Goal: Information Seeking & Learning: Learn about a topic

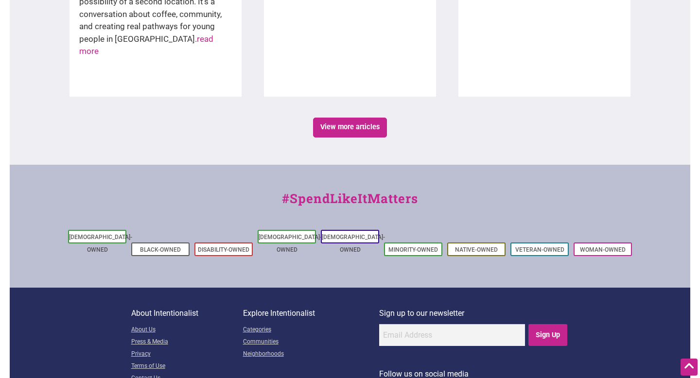
scroll to position [1786, 0]
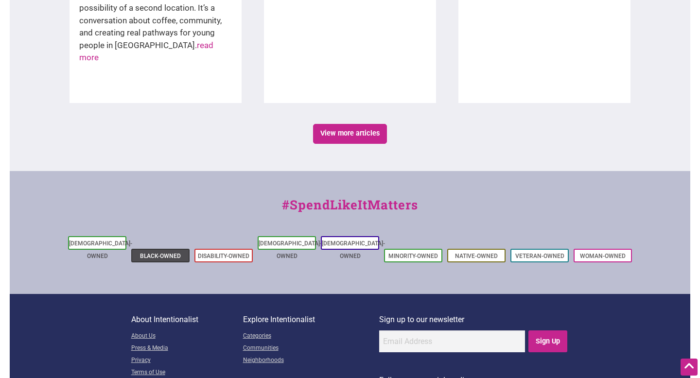
click at [170, 249] on li "Black-Owned" at bounding box center [160, 256] width 58 height 14
click at [164, 253] on link "Black-Owned" at bounding box center [160, 256] width 41 height 7
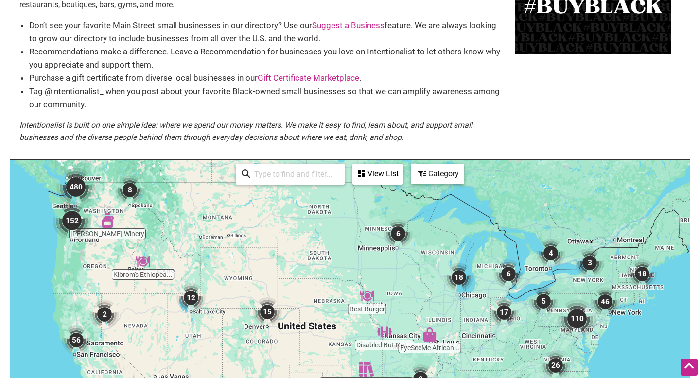
scroll to position [114, 0]
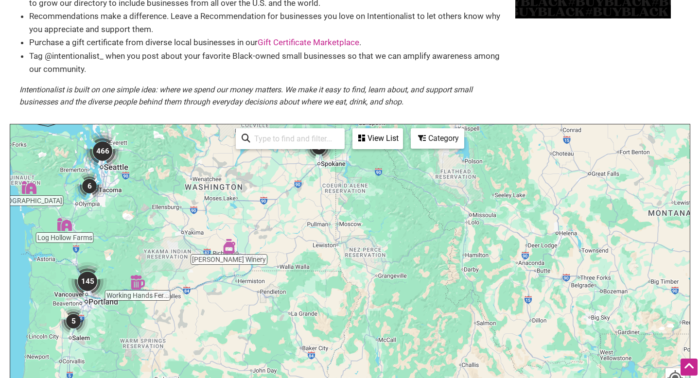
click at [97, 151] on img "466" at bounding box center [102, 151] width 39 height 39
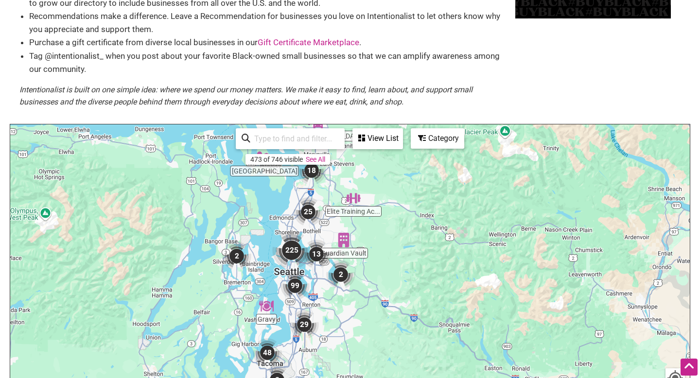
drag, startPoint x: 336, startPoint y: 258, endPoint x: 275, endPoint y: 198, distance: 85.9
click at [277, 199] on div "To navigate, press the arrow keys." at bounding box center [349, 313] width 679 height 378
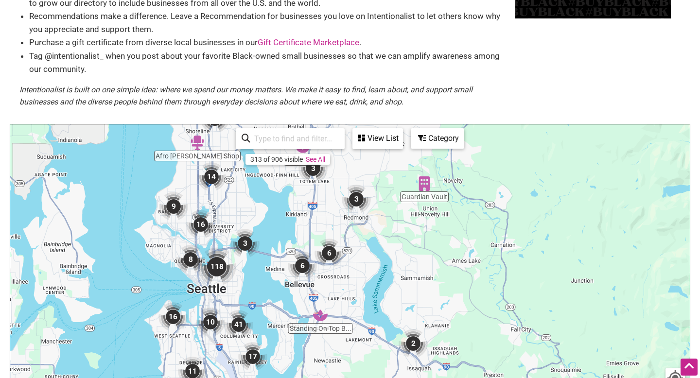
drag, startPoint x: 329, startPoint y: 262, endPoint x: 253, endPoint y: 159, distance: 127.6
click at [255, 164] on div "Standing On Top B... [PERSON_NAME] Famous Ch... Guardian Vault Zuri's Gourmet D…" at bounding box center [349, 313] width 679 height 378
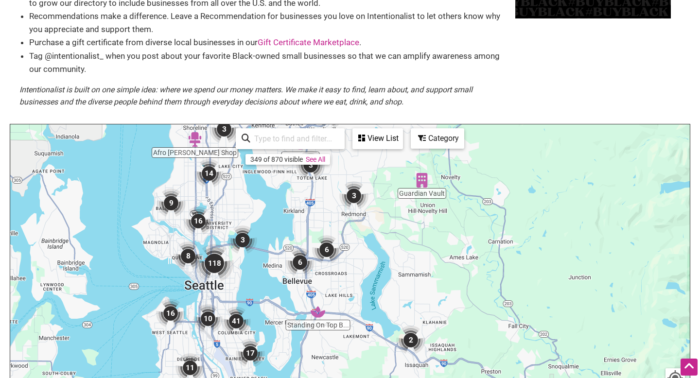
click at [217, 264] on img "118" at bounding box center [214, 263] width 39 height 39
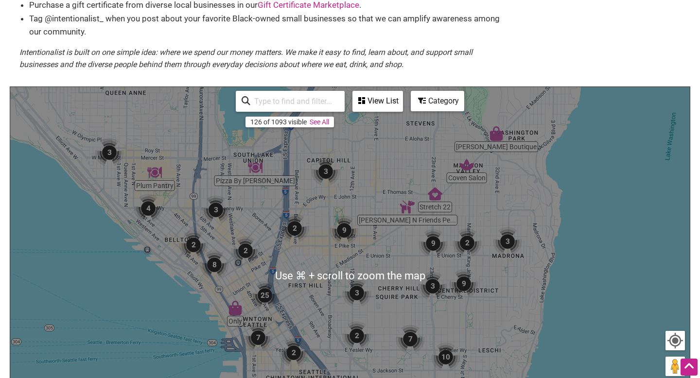
scroll to position [155, 0]
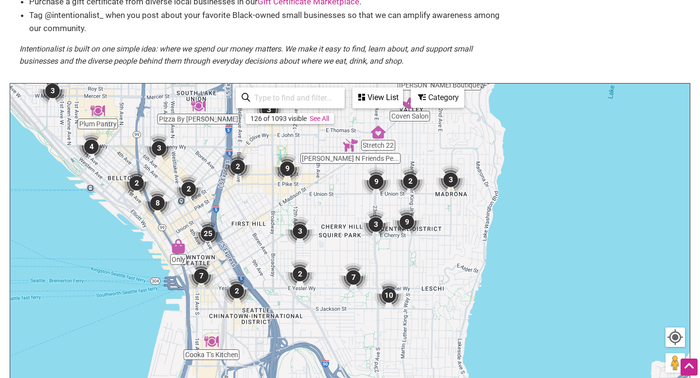
drag, startPoint x: 416, startPoint y: 261, endPoint x: 351, endPoint y: 195, distance: 91.8
click at [351, 196] on div "To navigate, press the arrow keys." at bounding box center [349, 273] width 679 height 378
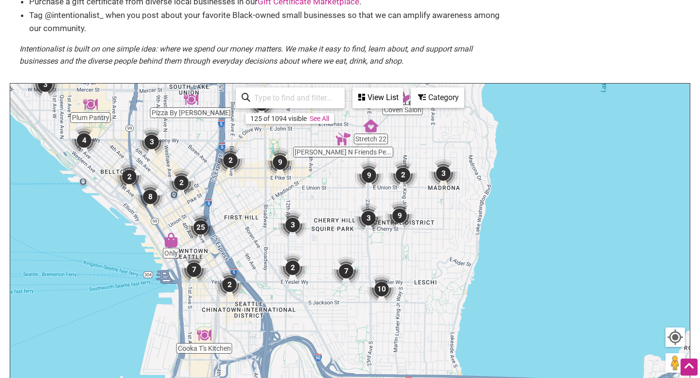
click at [294, 224] on img "3" at bounding box center [292, 224] width 29 height 29
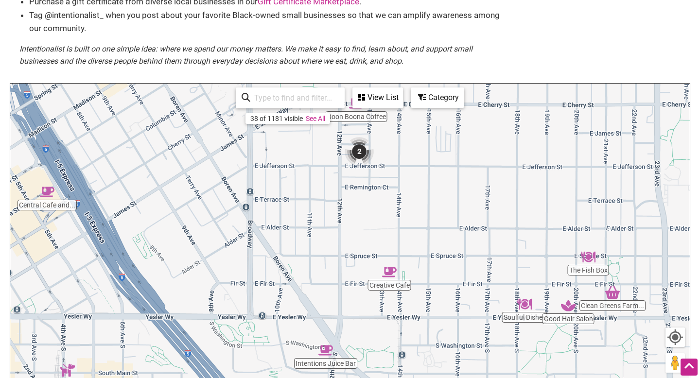
drag, startPoint x: 481, startPoint y: 227, endPoint x: 409, endPoint y: 142, distance: 111.8
click at [412, 144] on div "To navigate, press the arrow keys." at bounding box center [349, 273] width 679 height 378
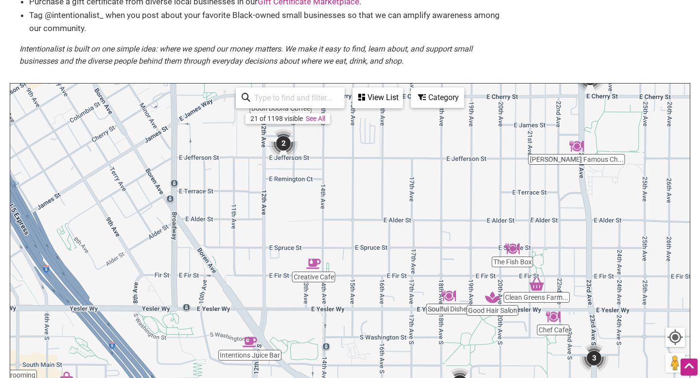
drag, startPoint x: 477, startPoint y: 251, endPoint x: 391, endPoint y: 237, distance: 86.7
click at [394, 240] on div "To navigate, press the arrow keys." at bounding box center [349, 273] width 679 height 378
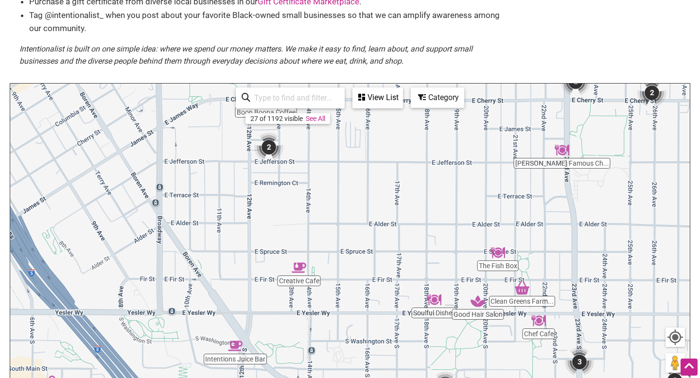
drag, startPoint x: 425, startPoint y: 227, endPoint x: 420, endPoint y: 238, distance: 12.0
click at [420, 238] on div "To navigate, press the arrow keys." at bounding box center [349, 273] width 679 height 378
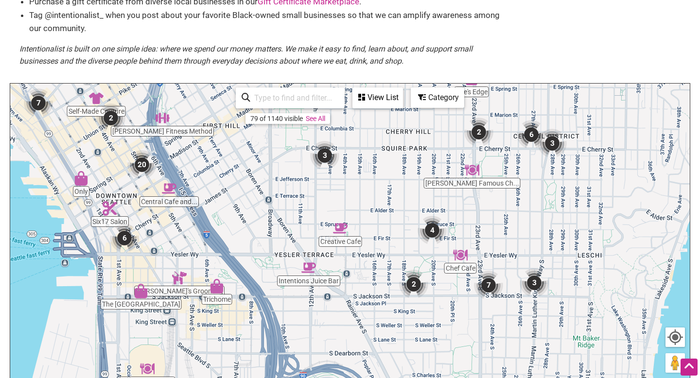
click at [145, 162] on img "20" at bounding box center [141, 164] width 29 height 29
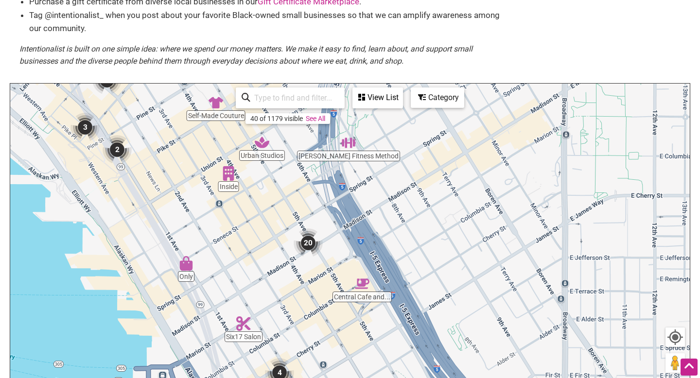
drag, startPoint x: 449, startPoint y: 254, endPoint x: 354, endPoint y: 254, distance: 94.8
click at [354, 255] on div "To navigate, press the arrow keys." at bounding box center [349, 273] width 679 height 378
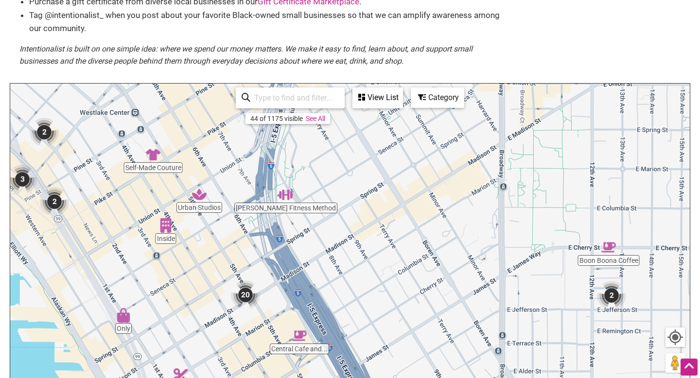
drag, startPoint x: 436, startPoint y: 196, endPoint x: 370, endPoint y: 248, distance: 84.5
click at [371, 249] on div "To navigate, press the arrow keys." at bounding box center [349, 273] width 679 height 378
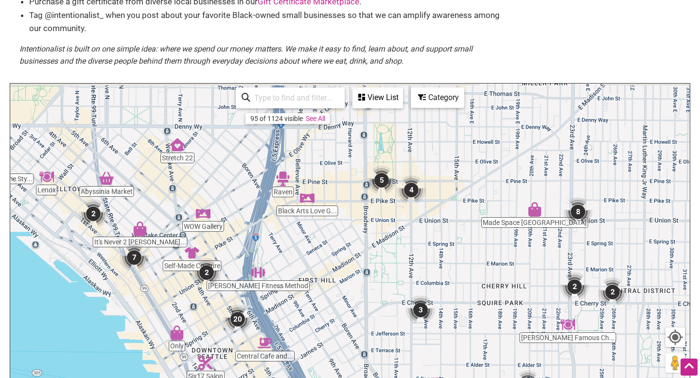
drag, startPoint x: 511, startPoint y: 217, endPoint x: 434, endPoint y: 264, distance: 90.8
click at [437, 268] on div "To navigate, press the arrow keys." at bounding box center [349, 273] width 679 height 378
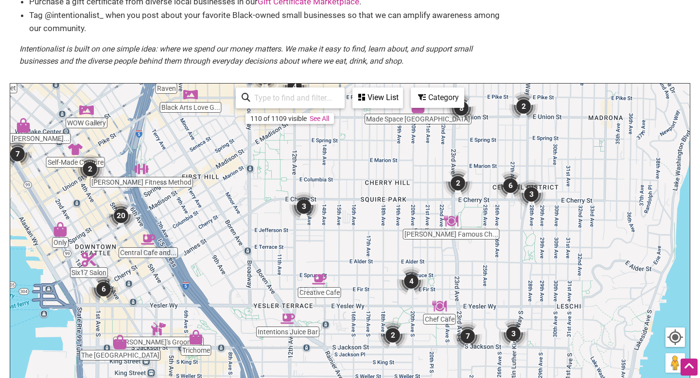
drag, startPoint x: 430, startPoint y: 246, endPoint x: 321, endPoint y: 152, distance: 144.3
click at [321, 152] on div "To navigate, press the arrow keys." at bounding box center [349, 273] width 679 height 378
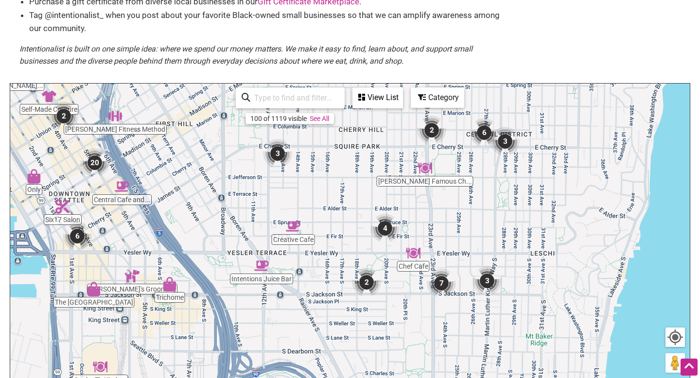
drag, startPoint x: 347, startPoint y: 250, endPoint x: 313, endPoint y: 189, distance: 70.1
click at [318, 192] on div "To navigate, press the arrow keys." at bounding box center [349, 273] width 679 height 378
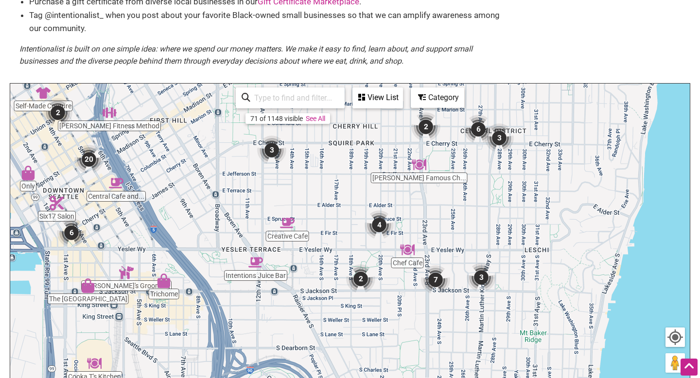
click at [261, 263] on img "Intentions Juice Bar" at bounding box center [255, 262] width 15 height 15
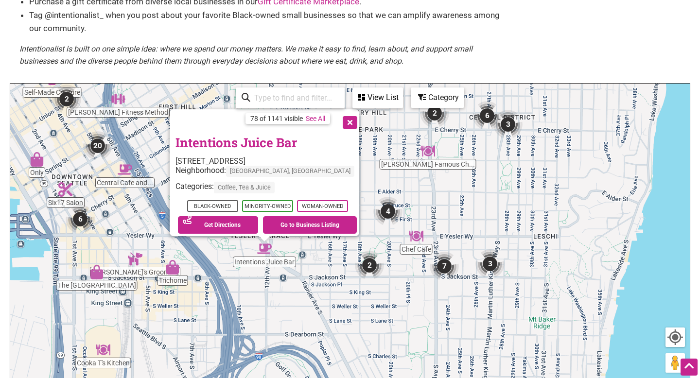
drag, startPoint x: 469, startPoint y: 205, endPoint x: 378, endPoint y: 186, distance: 92.8
click at [380, 187] on div "To navigate, press the arrow keys. Intentions Juice Bar [STREET_ADDRESS] Neighb…" at bounding box center [349, 273] width 679 height 378
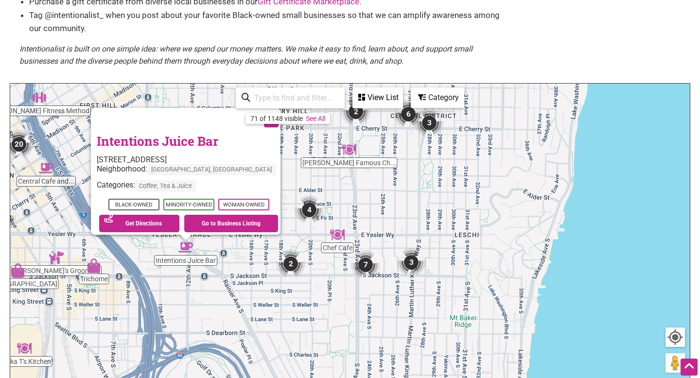
drag, startPoint x: 428, startPoint y: 202, endPoint x: 339, endPoint y: 184, distance: 90.3
click at [342, 186] on div "To navigate, press the arrow keys. Intentions Juice Bar [STREET_ADDRESS] Neighb…" at bounding box center [349, 273] width 679 height 378
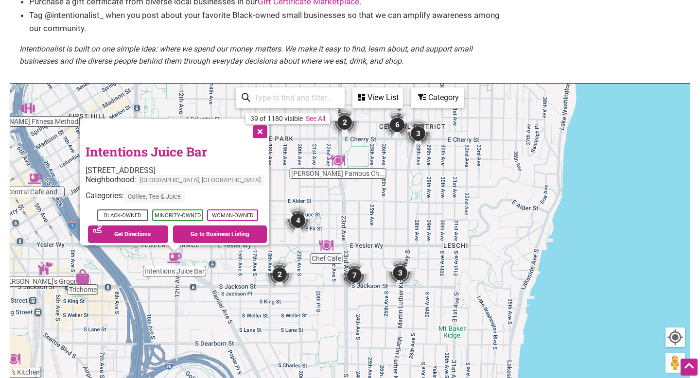
click at [296, 218] on img "4" at bounding box center [297, 220] width 29 height 29
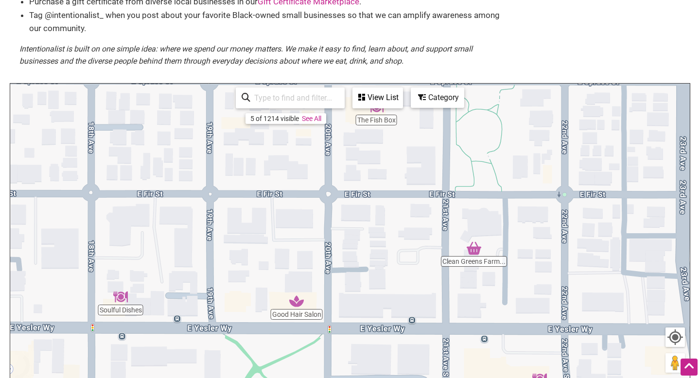
drag, startPoint x: 365, startPoint y: 252, endPoint x: 310, endPoint y: 188, distance: 85.1
click at [310, 188] on div "To navigate, press the arrow keys." at bounding box center [349, 273] width 679 height 378
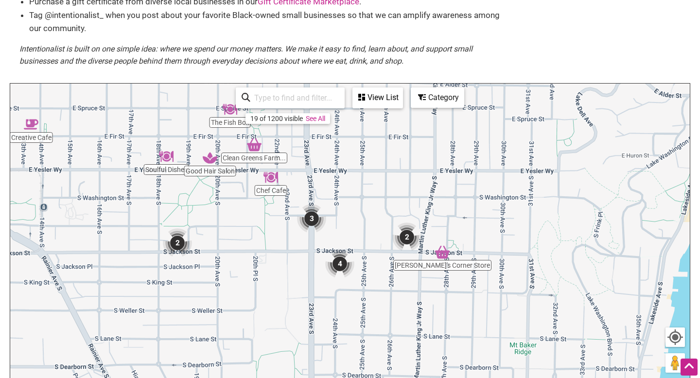
drag, startPoint x: 515, startPoint y: 218, endPoint x: 322, endPoint y: 167, distance: 199.6
click at [322, 167] on div "To navigate, press the arrow keys." at bounding box center [349, 273] width 679 height 378
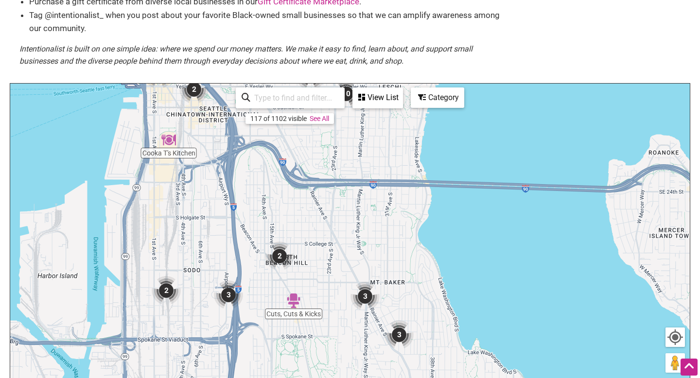
drag, startPoint x: 250, startPoint y: 240, endPoint x: 264, endPoint y: 132, distance: 108.4
click at [267, 133] on div "To navigate, press the arrow keys." at bounding box center [349, 273] width 679 height 378
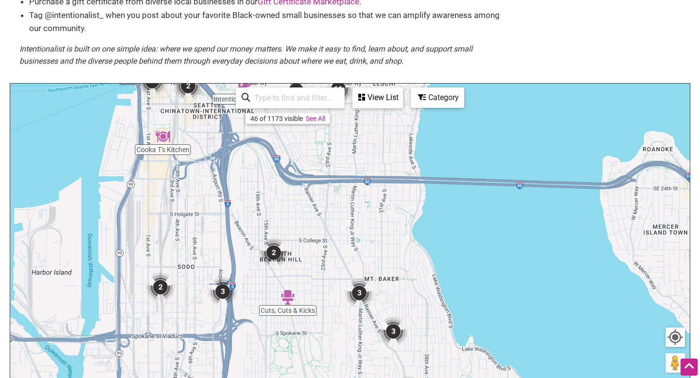
click at [359, 299] on img "3" at bounding box center [359, 292] width 29 height 29
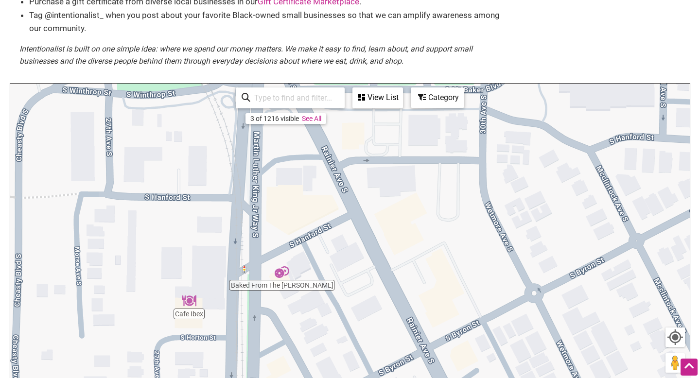
drag, startPoint x: 429, startPoint y: 300, endPoint x: 310, endPoint y: 202, distance: 154.0
click at [312, 202] on div "To navigate, press the arrow keys." at bounding box center [349, 273] width 679 height 378
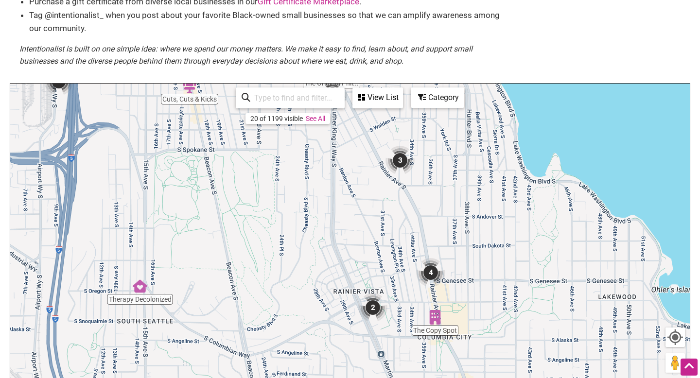
drag, startPoint x: 382, startPoint y: 249, endPoint x: 349, endPoint y: 132, distance: 121.1
click at [350, 132] on div "To navigate, press the arrow keys." at bounding box center [349, 273] width 679 height 378
click at [397, 167] on img "3" at bounding box center [398, 160] width 29 height 29
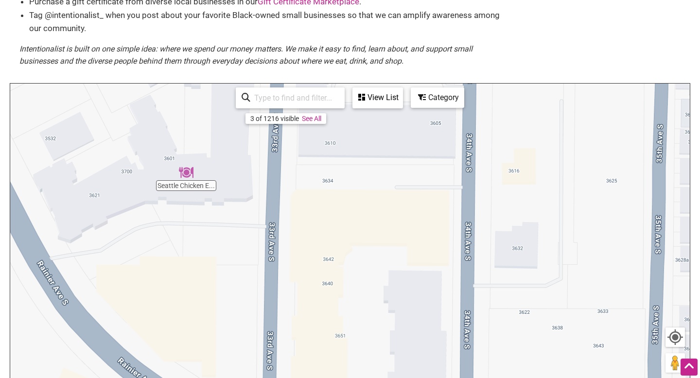
drag, startPoint x: 357, startPoint y: 188, endPoint x: 280, endPoint y: 217, distance: 82.3
click at [282, 218] on div "To navigate, press the arrow keys." at bounding box center [349, 273] width 679 height 378
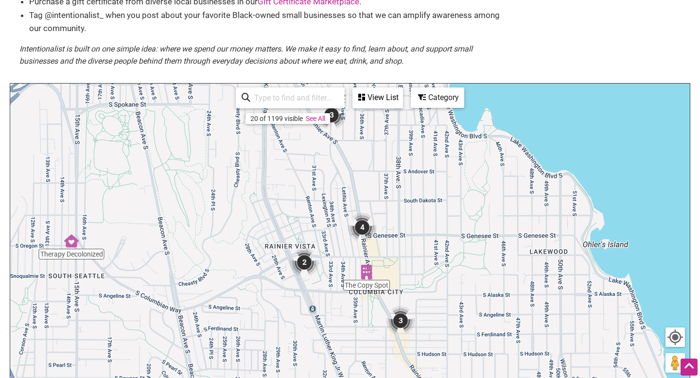
drag, startPoint x: 353, startPoint y: 274, endPoint x: 377, endPoint y: 148, distance: 128.2
click at [379, 150] on div "To navigate, press the arrow keys." at bounding box center [349, 273] width 679 height 378
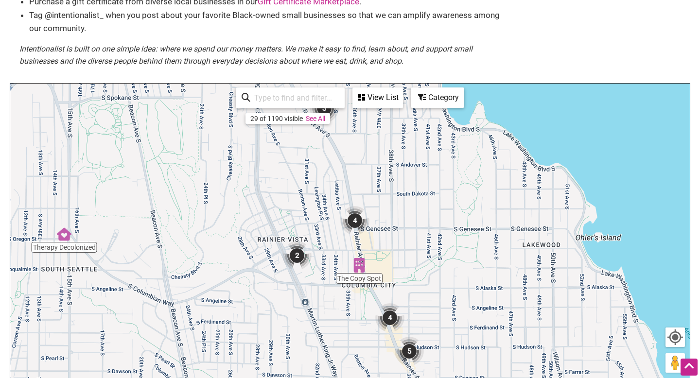
click at [354, 219] on img "4" at bounding box center [354, 220] width 29 height 29
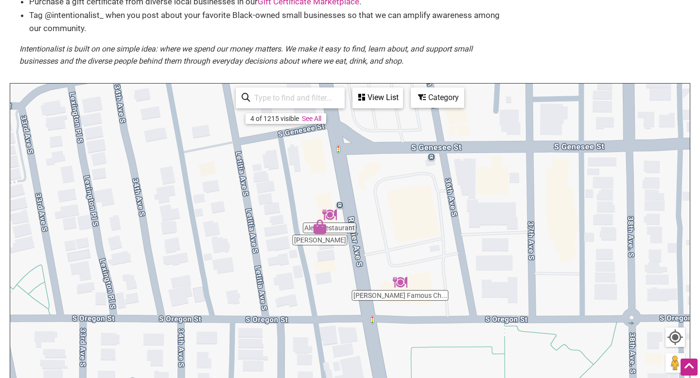
drag, startPoint x: 410, startPoint y: 252, endPoint x: 396, endPoint y: 139, distance: 114.7
click at [399, 140] on div "To navigate, press the arrow keys." at bounding box center [349, 273] width 679 height 378
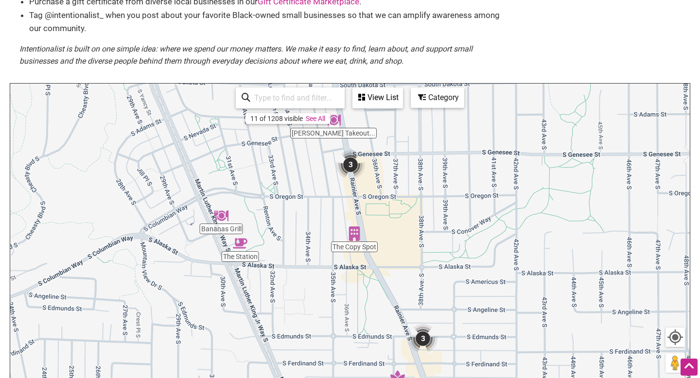
drag, startPoint x: 296, startPoint y: 264, endPoint x: 312, endPoint y: 194, distance: 71.6
click at [312, 195] on div "To navigate, press the arrow keys." at bounding box center [349, 273] width 679 height 378
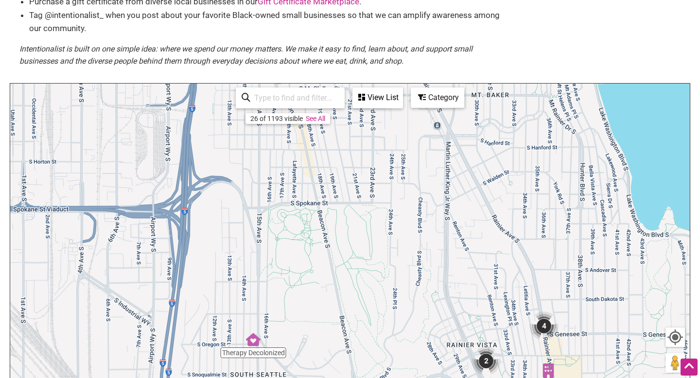
drag, startPoint x: 190, startPoint y: 185, endPoint x: 416, endPoint y: 336, distance: 272.0
click at [421, 339] on div "To navigate, press the arrow keys." at bounding box center [349, 273] width 679 height 378
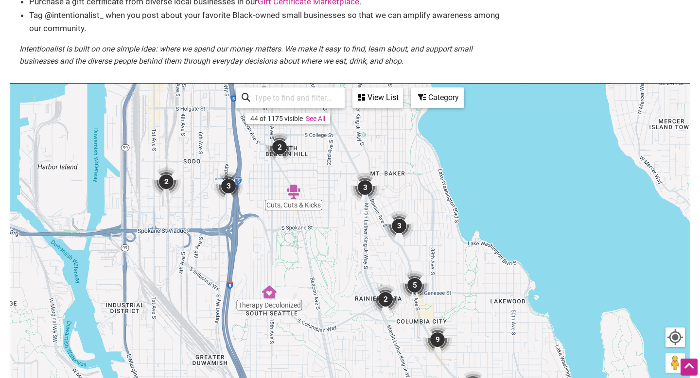
click at [175, 178] on img "2" at bounding box center [166, 181] width 29 height 29
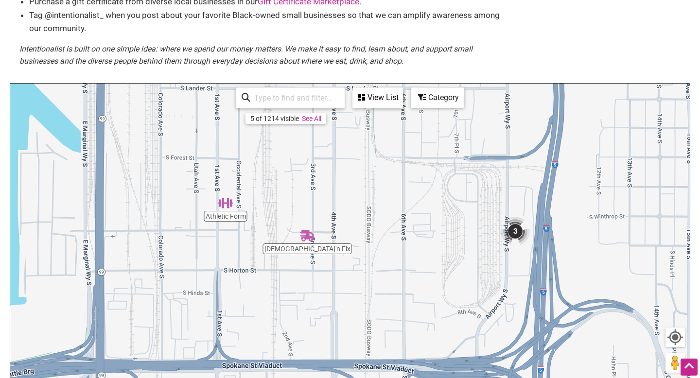
click at [521, 232] on img "3" at bounding box center [515, 231] width 29 height 29
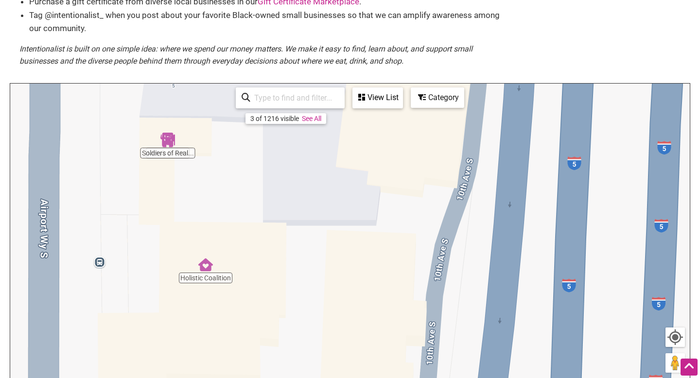
drag, startPoint x: 384, startPoint y: 219, endPoint x: 218, endPoint y: 154, distance: 178.2
click at [219, 154] on div "To navigate, press the arrow keys." at bounding box center [349, 273] width 679 height 378
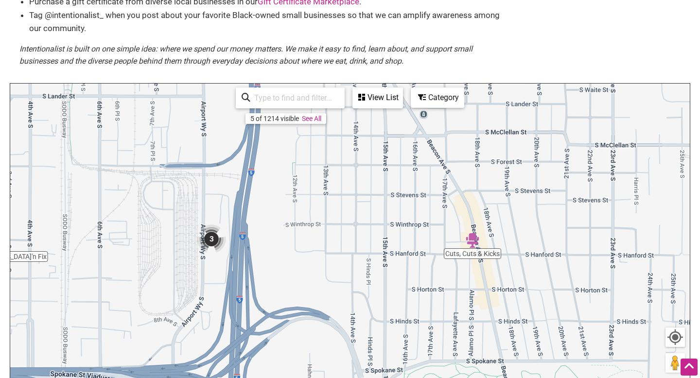
drag, startPoint x: 447, startPoint y: 242, endPoint x: 353, endPoint y: 307, distance: 114.2
click at [353, 307] on div "To navigate, press the arrow keys." at bounding box center [349, 273] width 679 height 378
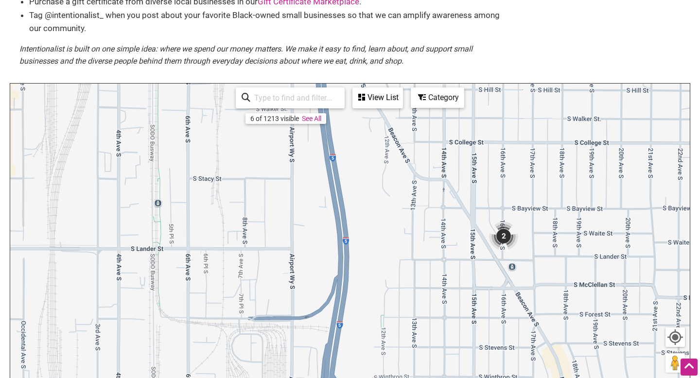
drag, startPoint x: 278, startPoint y: 220, endPoint x: 367, endPoint y: 373, distance: 177.3
click at [370, 375] on div "To navigate, press the arrow keys." at bounding box center [349, 273] width 679 height 378
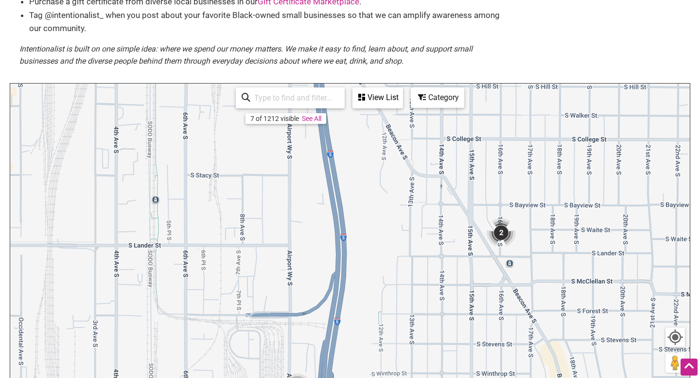
click at [500, 232] on img "2" at bounding box center [501, 232] width 29 height 29
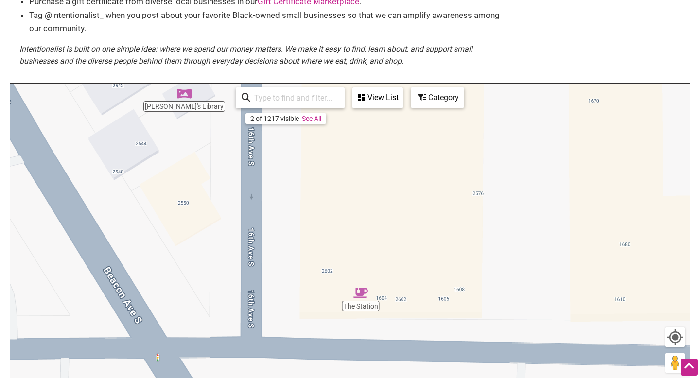
drag, startPoint x: 400, startPoint y: 242, endPoint x: 321, endPoint y: 169, distance: 107.3
click at [323, 169] on div "To navigate, press the arrow keys." at bounding box center [349, 273] width 679 height 378
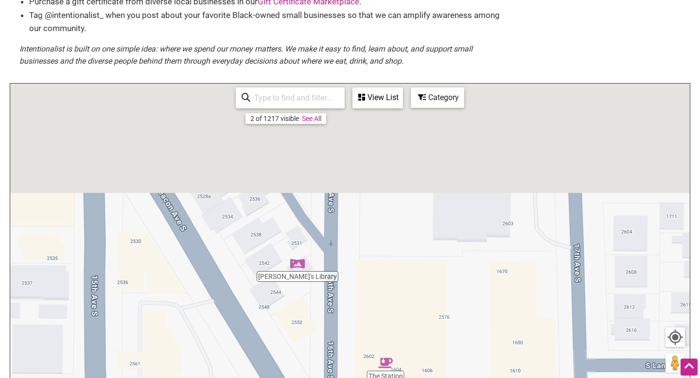
drag, startPoint x: 299, startPoint y: 156, endPoint x: 338, endPoint y: 290, distance: 138.7
click at [344, 293] on div "To navigate, press the arrow keys." at bounding box center [349, 273] width 679 height 378
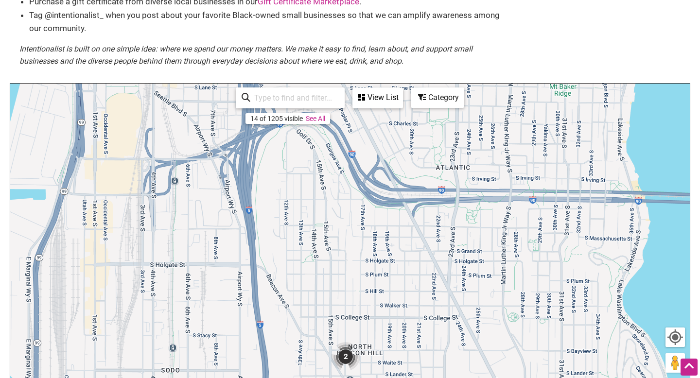
drag, startPoint x: 394, startPoint y: 180, endPoint x: 376, endPoint y: 321, distance: 141.5
click at [376, 321] on div "To navigate, press the arrow keys." at bounding box center [349, 273] width 679 height 378
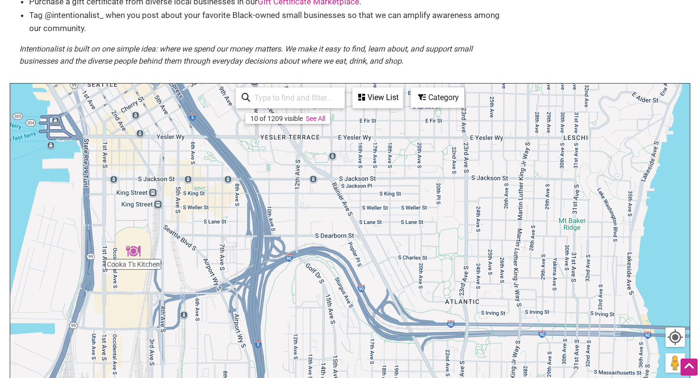
drag, startPoint x: 243, startPoint y: 220, endPoint x: 243, endPoint y: 348, distance: 127.3
click at [247, 352] on div "To navigate, press the arrow keys." at bounding box center [349, 273] width 679 height 378
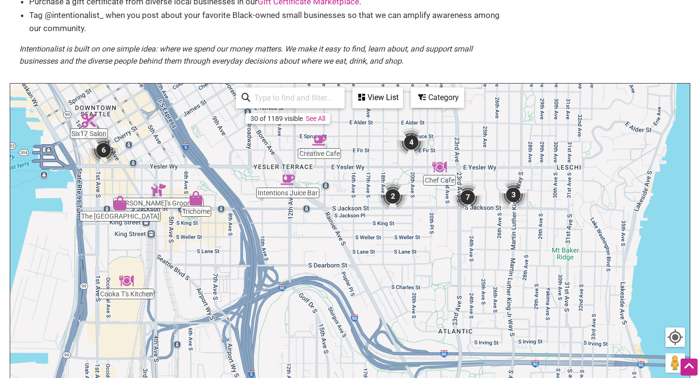
drag, startPoint x: 244, startPoint y: 262, endPoint x: 244, endPoint y: 298, distance: 36.0
click at [247, 301] on div "To navigate, press the arrow keys." at bounding box center [349, 273] width 679 height 378
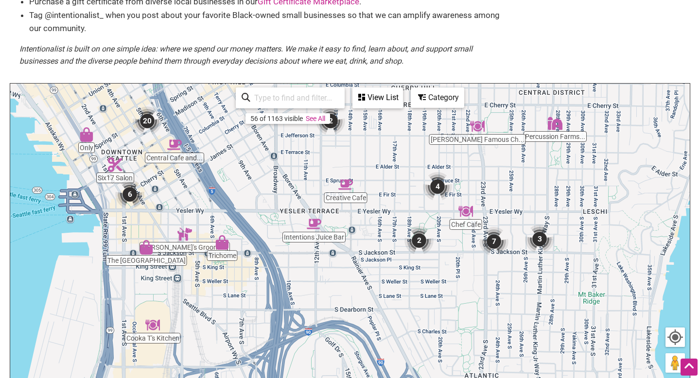
drag, startPoint x: 260, startPoint y: 163, endPoint x: 277, endPoint y: 204, distance: 44.9
click at [284, 209] on div "To navigate, press the arrow keys." at bounding box center [349, 273] width 679 height 378
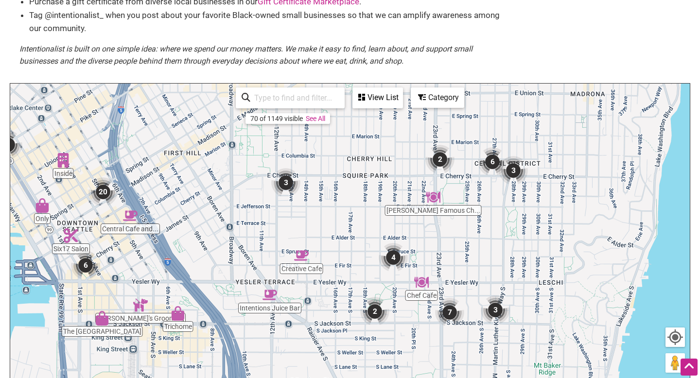
drag, startPoint x: 460, startPoint y: 162, endPoint x: 420, endPoint y: 238, distance: 85.7
click at [420, 238] on div "To navigate, press the arrow keys." at bounding box center [349, 273] width 679 height 378
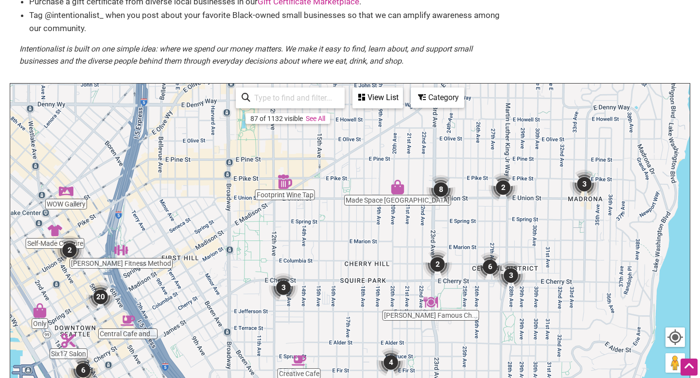
drag, startPoint x: 365, startPoint y: 140, endPoint x: 363, endPoint y: 246, distance: 106.5
click at [363, 246] on div "To navigate, press the arrow keys." at bounding box center [349, 273] width 679 height 378
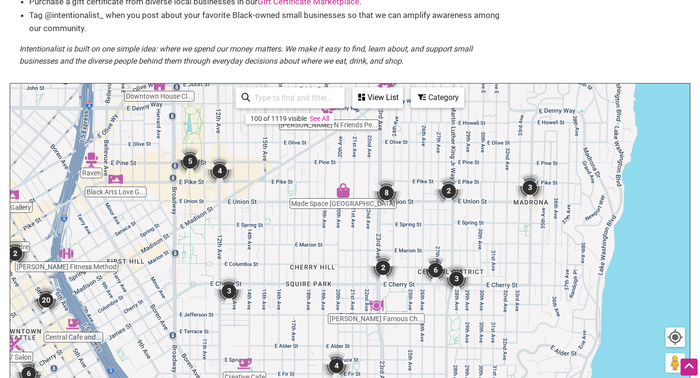
drag, startPoint x: 456, startPoint y: 245, endPoint x: 393, endPoint y: 241, distance: 63.8
click at [397, 246] on div "To navigate, press the arrow keys." at bounding box center [349, 273] width 679 height 378
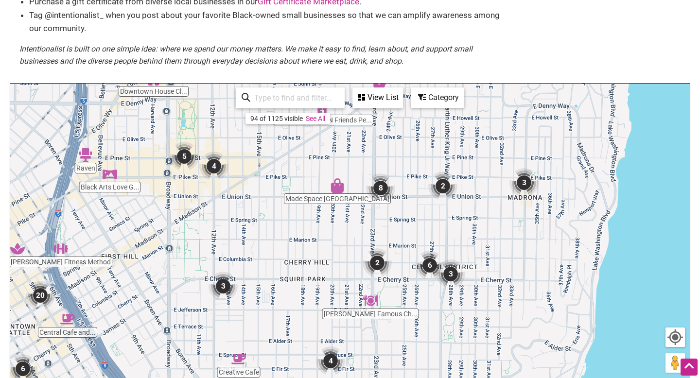
click at [383, 187] on img "8" at bounding box center [380, 188] width 29 height 29
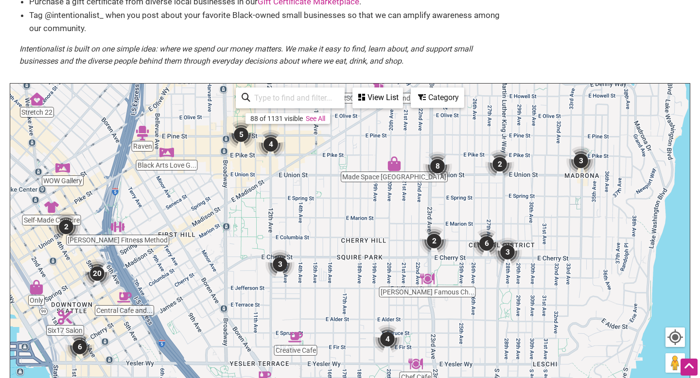
drag, startPoint x: 503, startPoint y: 298, endPoint x: 485, endPoint y: 207, distance: 93.1
click at [491, 213] on div "To navigate, press the arrow keys." at bounding box center [349, 273] width 679 height 378
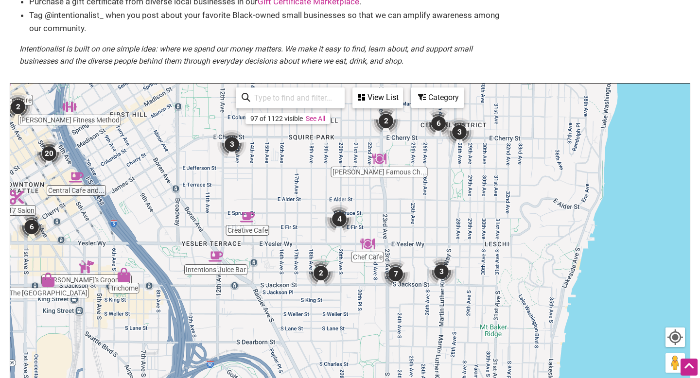
drag, startPoint x: 303, startPoint y: 226, endPoint x: 256, endPoint y: 115, distance: 120.9
click at [260, 115] on div "[PERSON_NAME] Famous Ch... Trichome Chef Cafe Stretch 22 Raven Six17 Salon Made…" at bounding box center [349, 273] width 679 height 378
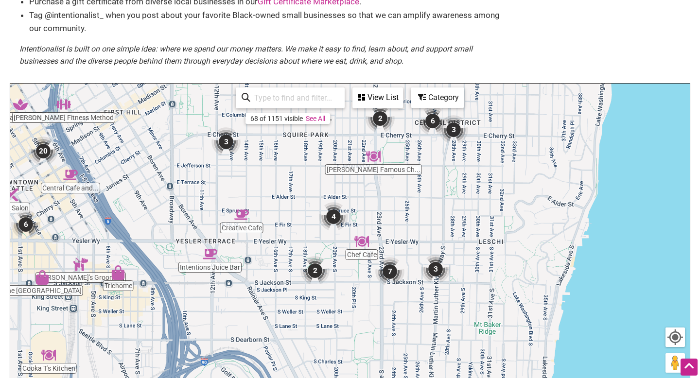
click at [333, 220] on img "4" at bounding box center [333, 216] width 29 height 29
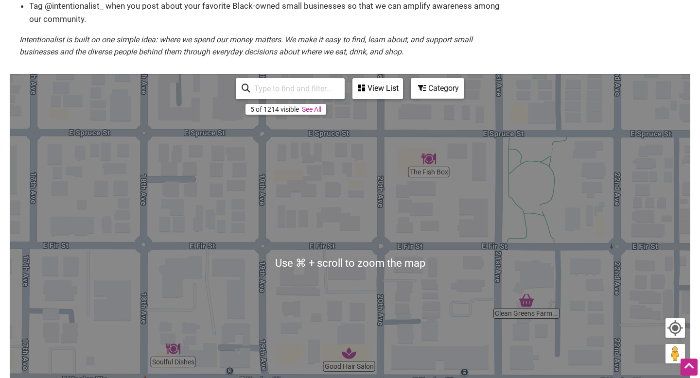
scroll to position [166, 0]
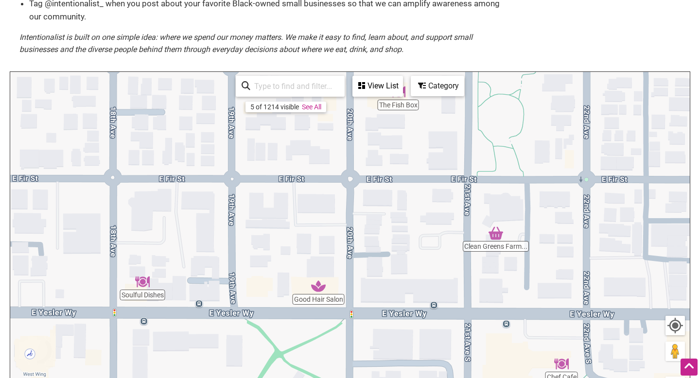
drag, startPoint x: 407, startPoint y: 255, endPoint x: 362, endPoint y: 188, distance: 80.5
click at [368, 187] on div "To navigate, press the arrow keys." at bounding box center [349, 261] width 679 height 378
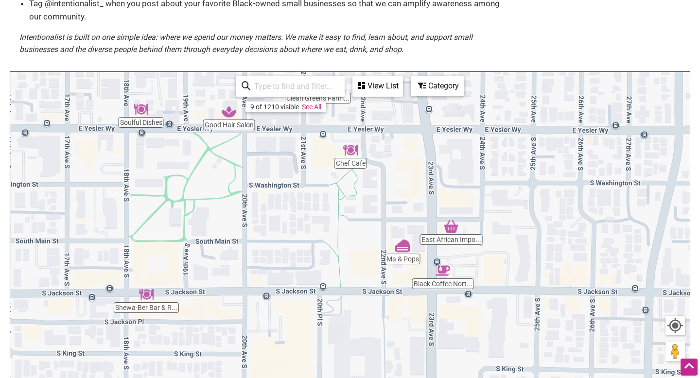
drag, startPoint x: 380, startPoint y: 272, endPoint x: 288, endPoint y: 120, distance: 177.7
click at [288, 120] on div "To navigate, press the arrow keys." at bounding box center [349, 261] width 679 height 378
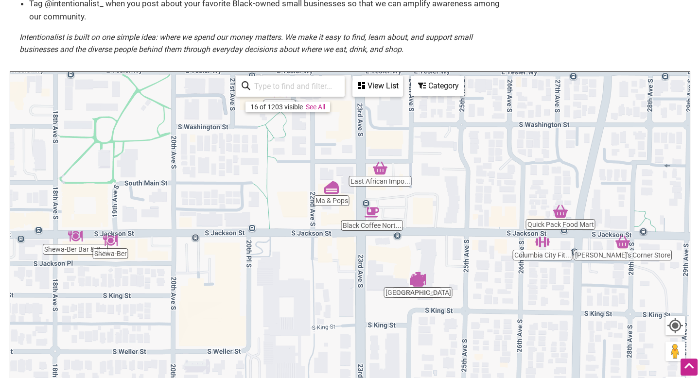
drag, startPoint x: 353, startPoint y: 216, endPoint x: 283, endPoint y: 155, distance: 92.7
click at [285, 157] on div "To navigate, press the arrow keys." at bounding box center [349, 261] width 679 height 378
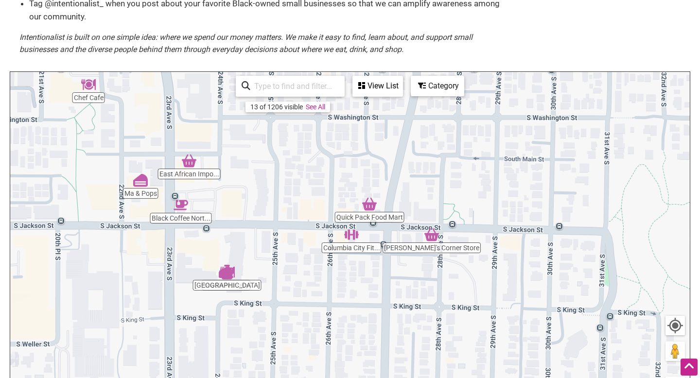
drag, startPoint x: 479, startPoint y: 165, endPoint x: 278, endPoint y: 157, distance: 200.9
click at [286, 159] on div "To navigate, press the arrow keys." at bounding box center [349, 261] width 679 height 378
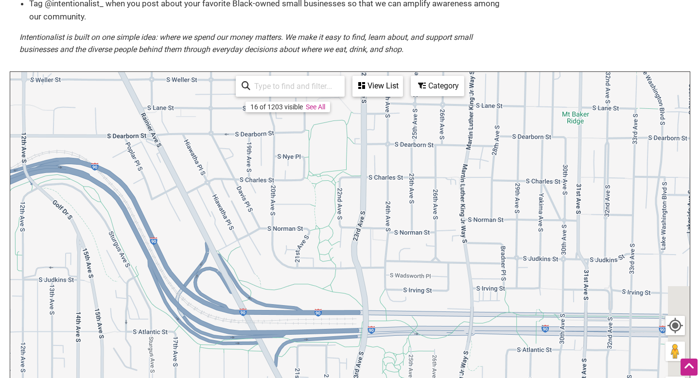
drag, startPoint x: 260, startPoint y: 227, endPoint x: 393, endPoint y: 51, distance: 221.4
click at [399, 54] on div "Black-owned Small Businesses Use Intentionalist to explore and #SpendLikeItMatt…" at bounding box center [350, 162] width 680 height 578
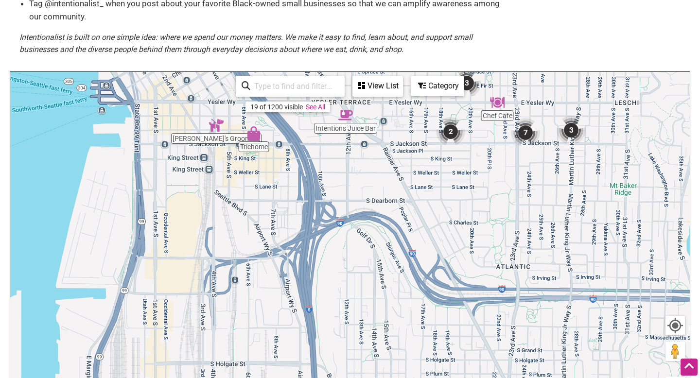
drag, startPoint x: 157, startPoint y: 217, endPoint x: 388, endPoint y: 244, distance: 232.5
click at [388, 244] on div "To navigate, press the arrow keys." at bounding box center [349, 261] width 679 height 378
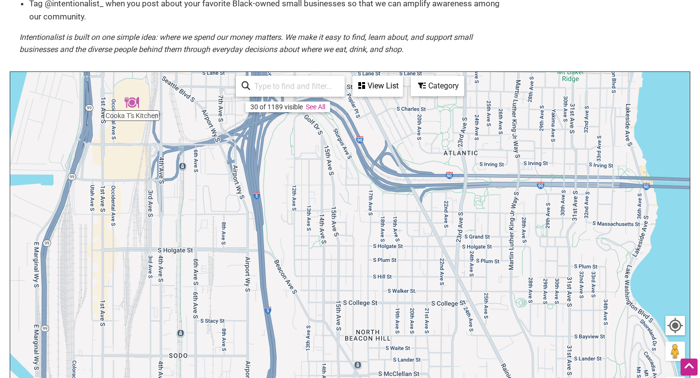
drag, startPoint x: 381, startPoint y: 226, endPoint x: 301, endPoint y: 94, distance: 154.2
click at [302, 94] on div "Trichome Chef Cafe Six17 Salon [PERSON_NAME]'s Grooming The [GEOGRAPHIC_DATA] C…" at bounding box center [349, 261] width 679 height 378
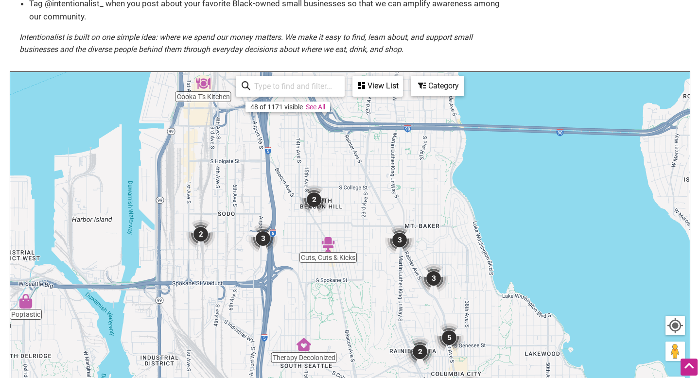
drag, startPoint x: 365, startPoint y: 203, endPoint x: 333, endPoint y: 161, distance: 52.4
click at [337, 163] on div "To navigate, press the arrow keys." at bounding box center [349, 261] width 679 height 378
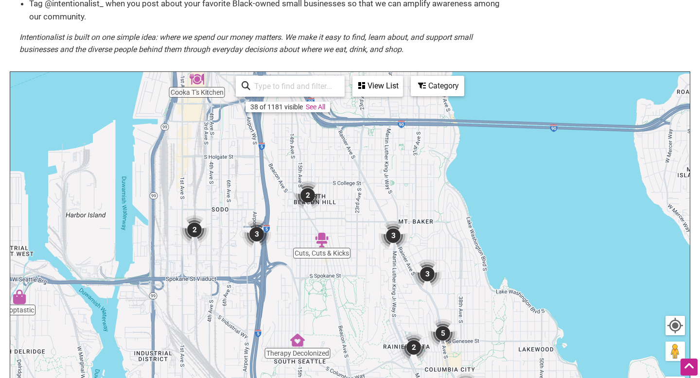
click at [306, 194] on img "2" at bounding box center [307, 195] width 29 height 29
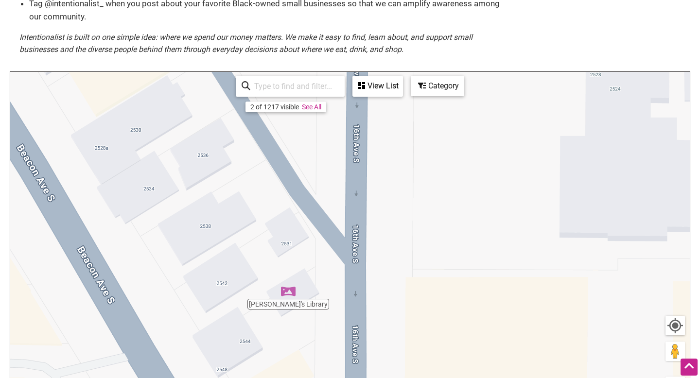
drag, startPoint x: 267, startPoint y: 223, endPoint x: 289, endPoint y: 361, distance: 139.8
click at [289, 361] on div "To navigate, press the arrow keys." at bounding box center [349, 261] width 679 height 378
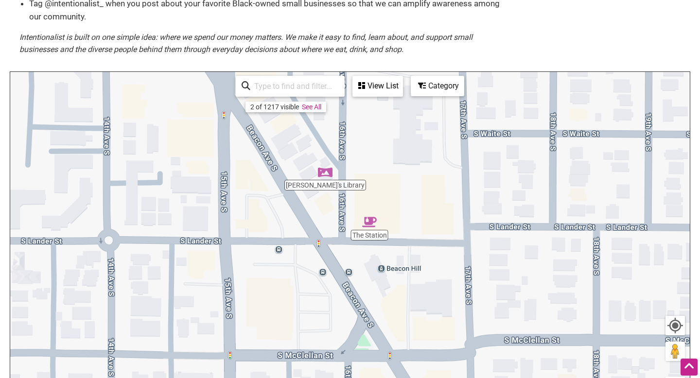
drag, startPoint x: 230, startPoint y: 263, endPoint x: 279, endPoint y: 125, distance: 146.8
click at [287, 126] on div "To navigate, press the arrow keys." at bounding box center [349, 261] width 679 height 378
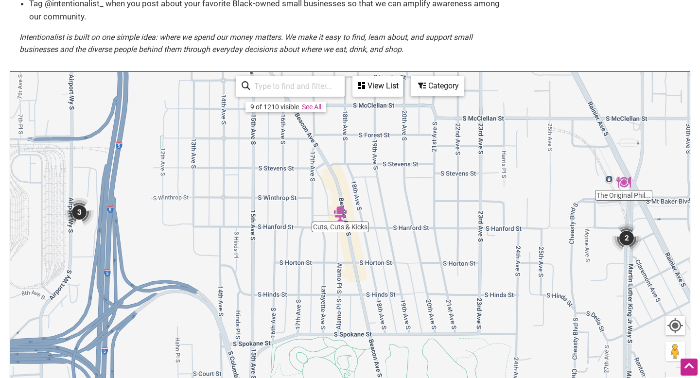
drag, startPoint x: 207, startPoint y: 253, endPoint x: 204, endPoint y: 88, distance: 164.8
click at [208, 88] on div "To navigate, press the arrow keys." at bounding box center [349, 261] width 679 height 378
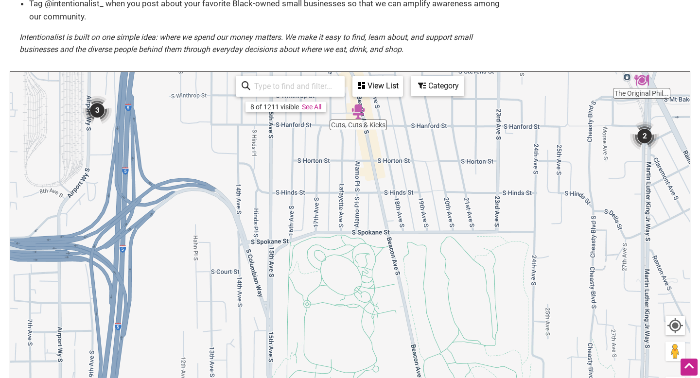
drag, startPoint x: 258, startPoint y: 204, endPoint x: 265, endPoint y: 87, distance: 117.8
click at [276, 97] on div "The Station The Original Phil... Cuts, Cuts & Kicks 2 3 To navigate, press the …" at bounding box center [349, 261] width 679 height 378
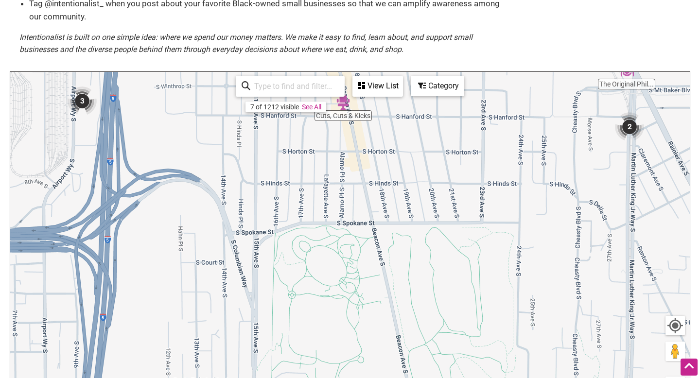
click at [626, 79] on div "To navigate, press the arrow keys." at bounding box center [349, 261] width 679 height 378
click at [626, 77] on img "The Original Philly's" at bounding box center [626, 71] width 15 height 15
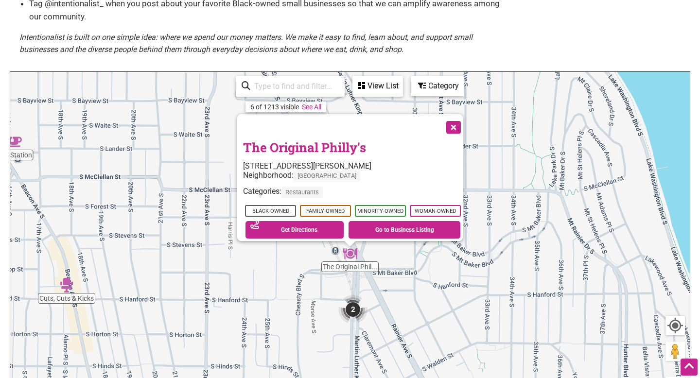
click at [457, 121] on button "Close" at bounding box center [452, 126] width 24 height 24
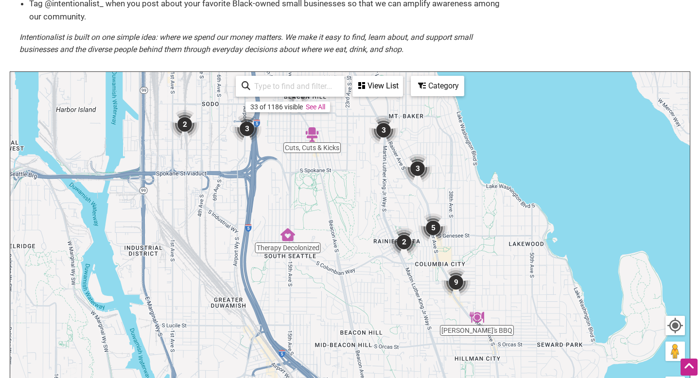
drag, startPoint x: 410, startPoint y: 265, endPoint x: 417, endPoint y: 135, distance: 130.4
click at [420, 136] on div "To navigate, press the arrow keys." at bounding box center [349, 261] width 679 height 378
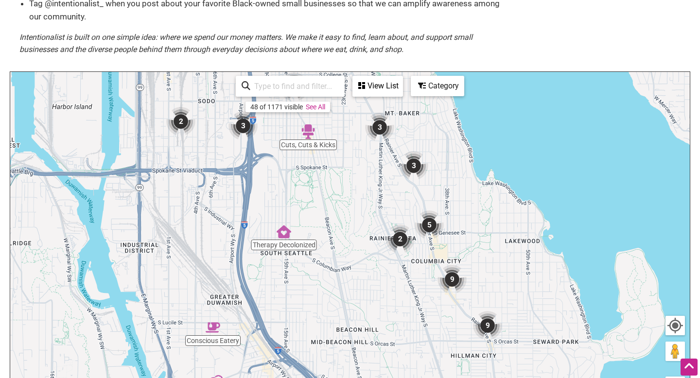
click at [407, 240] on img "2" at bounding box center [399, 239] width 29 height 29
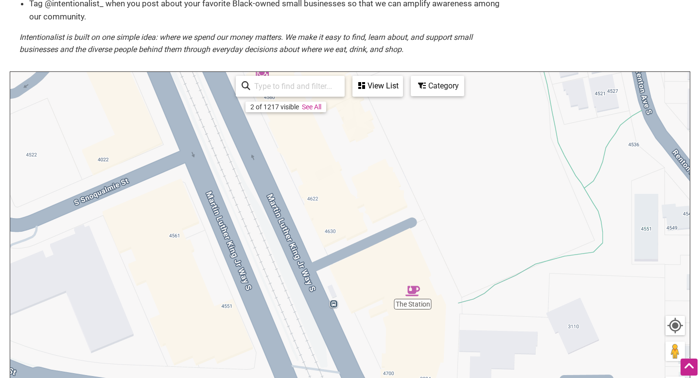
drag, startPoint x: 402, startPoint y: 238, endPoint x: 374, endPoint y: 157, distance: 85.5
click at [386, 162] on div "To navigate, press the arrow keys." at bounding box center [349, 261] width 679 height 378
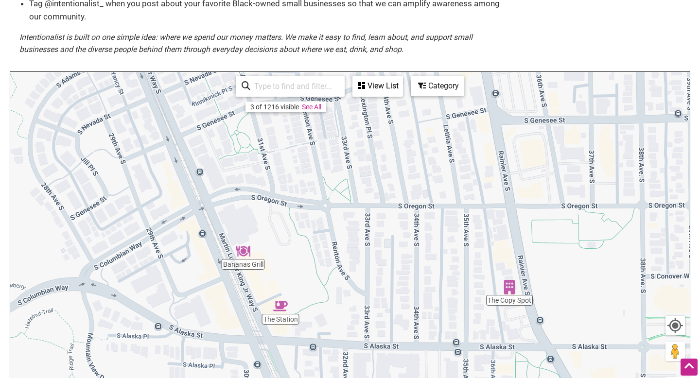
drag, startPoint x: 420, startPoint y: 138, endPoint x: 313, endPoint y: 258, distance: 161.1
click at [315, 261] on div "To navigate, press the arrow keys." at bounding box center [349, 261] width 679 height 378
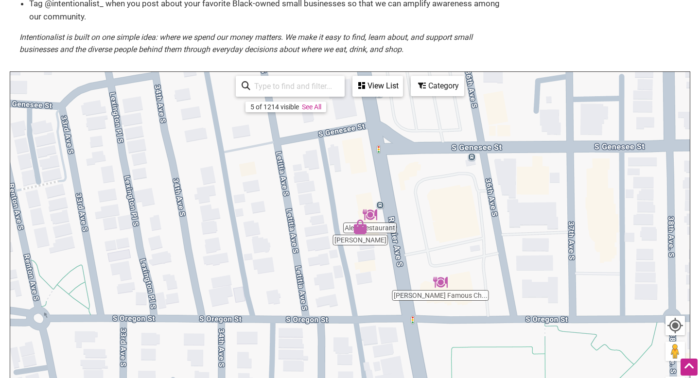
drag, startPoint x: 509, startPoint y: 164, endPoint x: 369, endPoint y: 252, distance: 165.6
click at [372, 256] on div "To navigate, press the arrow keys." at bounding box center [349, 261] width 679 height 378
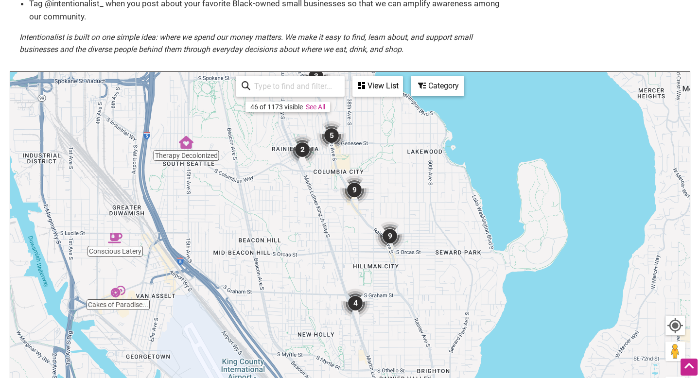
drag, startPoint x: 325, startPoint y: 238, endPoint x: 292, endPoint y: 110, distance: 131.9
click at [295, 110] on div "Cakes of Paradise... Conscious Eatery Therapy Decolonized Cuts, Cuts & Kicks 9 …" at bounding box center [349, 261] width 679 height 378
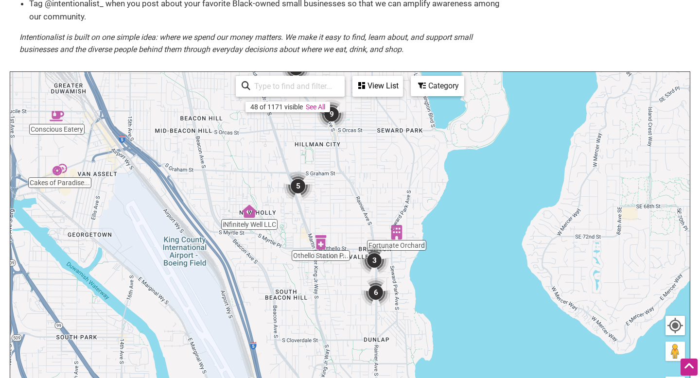
drag, startPoint x: 408, startPoint y: 302, endPoint x: 346, endPoint y: 182, distance: 135.4
click at [349, 183] on div "To navigate, press the arrow keys." at bounding box center [349, 261] width 679 height 378
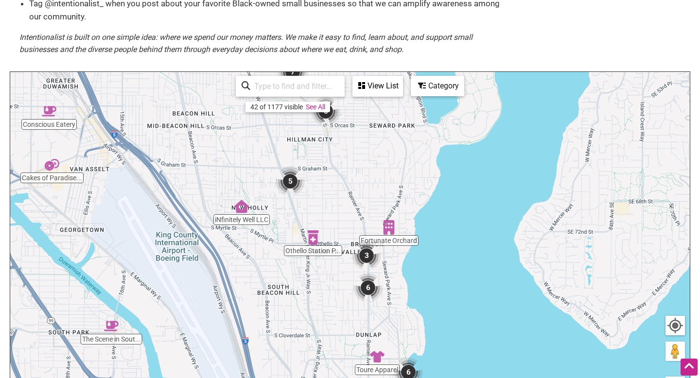
click at [291, 184] on img "5" at bounding box center [290, 181] width 29 height 29
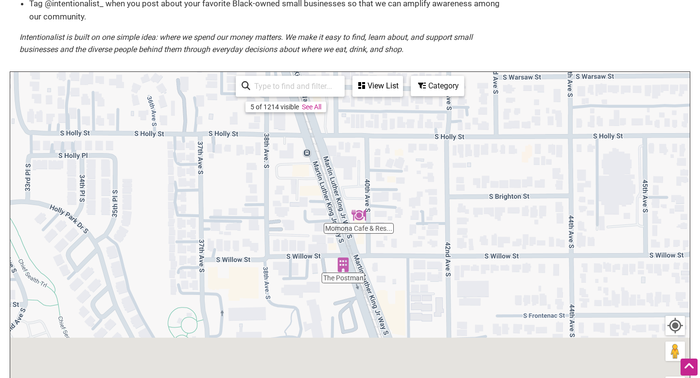
drag, startPoint x: 367, startPoint y: 224, endPoint x: 309, endPoint y: 96, distance: 140.7
click at [322, 102] on div "Momona Cafe & Res... Platinum Plush Fa... Azmera Bar & Rest... Azmera Market & …" at bounding box center [349, 261] width 679 height 378
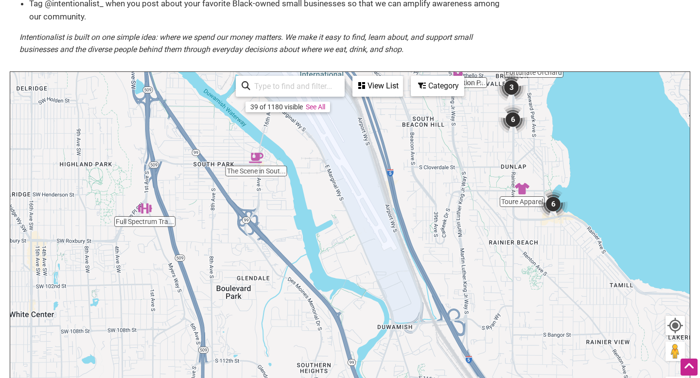
drag, startPoint x: 182, startPoint y: 252, endPoint x: 270, endPoint y: 90, distance: 184.0
click at [272, 92] on div "Cakes of Paradise... Conscious Eatery iNfinitely Well LLC Full Spectrum Tra... …" at bounding box center [349, 261] width 679 height 378
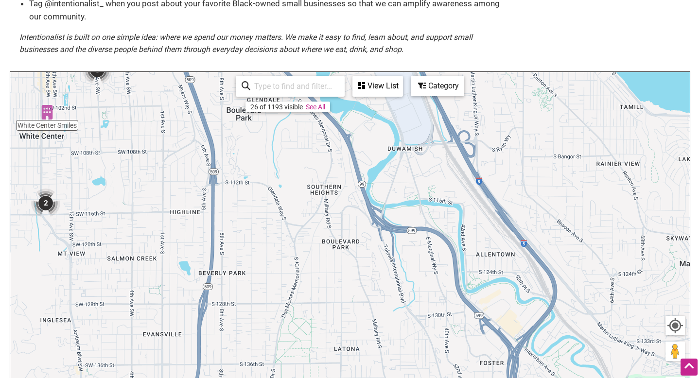
drag, startPoint x: 351, startPoint y: 209, endPoint x: 361, endPoint y: 30, distance: 179.1
click at [368, 33] on div "Black-owned Small Businesses Use Intentionalist to explore and #SpendLikeItMatt…" at bounding box center [350, 162] width 680 height 578
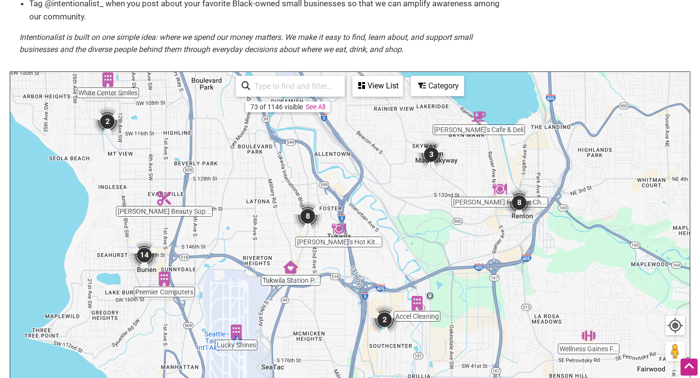
drag, startPoint x: 343, startPoint y: 265, endPoint x: 254, endPoint y: 158, distance: 139.1
click at [261, 161] on div "To navigate, press the arrow keys." at bounding box center [349, 261] width 679 height 378
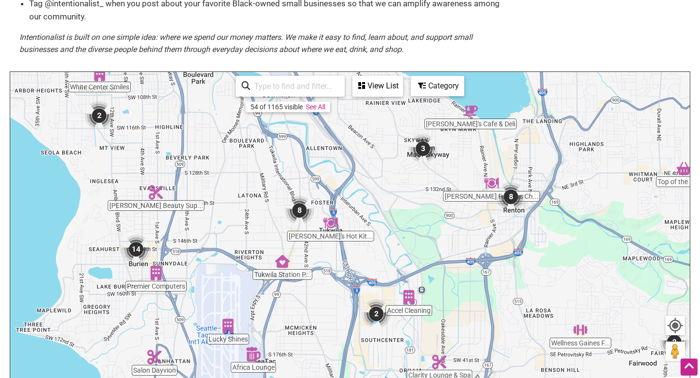
click at [511, 198] on img "8" at bounding box center [510, 196] width 29 height 29
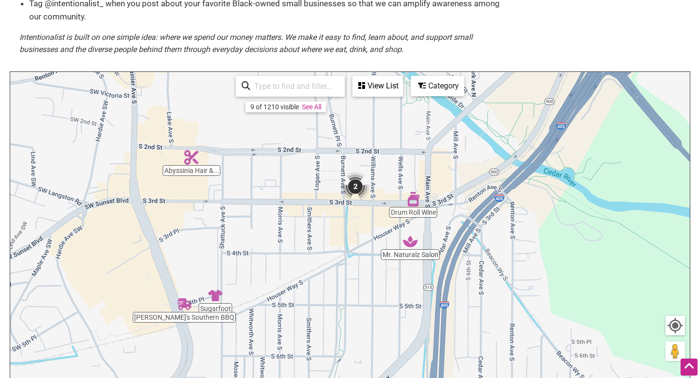
drag, startPoint x: 429, startPoint y: 230, endPoint x: 387, endPoint y: 146, distance: 93.9
click at [389, 149] on div "To navigate, press the arrow keys." at bounding box center [349, 261] width 679 height 378
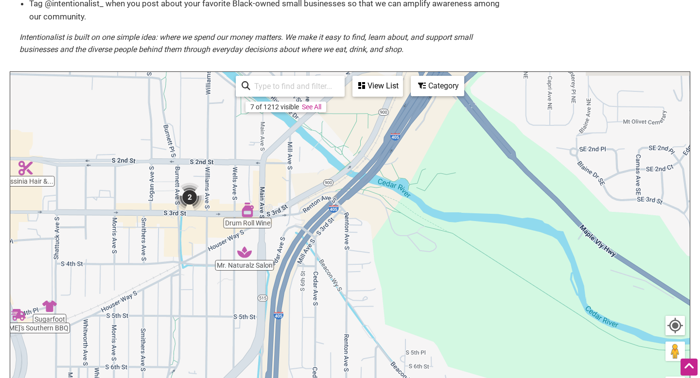
drag, startPoint x: 426, startPoint y: 177, endPoint x: 253, endPoint y: 191, distance: 173.5
click at [256, 194] on div "To navigate, press the arrow keys." at bounding box center [349, 261] width 679 height 378
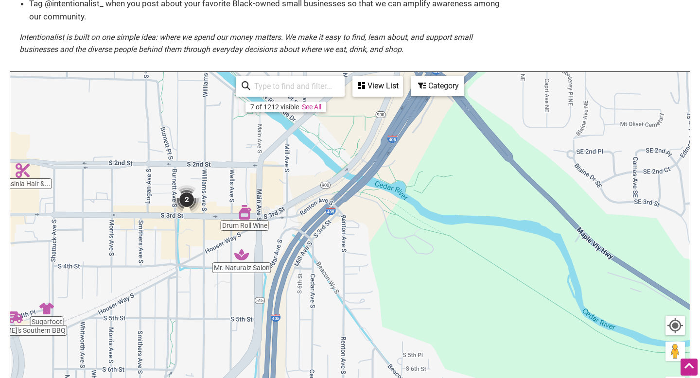
click at [187, 201] on img "2" at bounding box center [186, 199] width 29 height 29
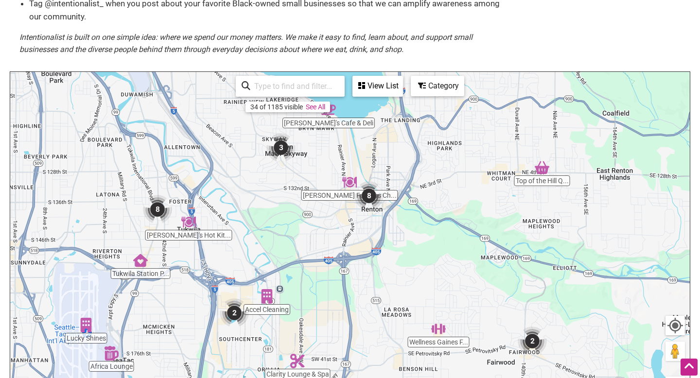
drag, startPoint x: 259, startPoint y: 224, endPoint x: 294, endPoint y: 215, distance: 36.1
click at [299, 218] on div "To navigate, press the arrow keys." at bounding box center [349, 261] width 679 height 378
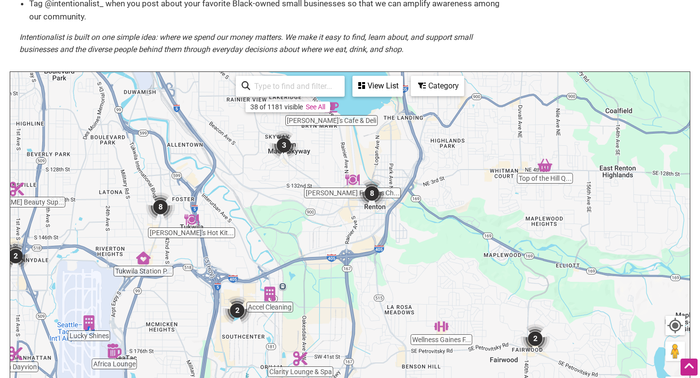
click at [157, 210] on img "8" at bounding box center [160, 206] width 29 height 29
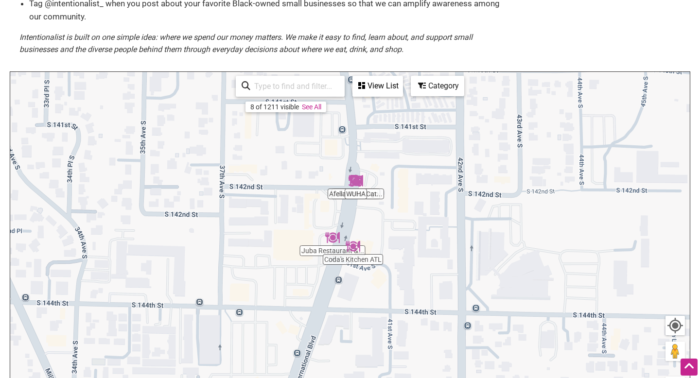
drag, startPoint x: 275, startPoint y: 212, endPoint x: 259, endPoint y: 70, distance: 143.2
click at [265, 70] on div "Black-owned Small Businesses Use Intentionalist to explore and #SpendLikeItMatt…" at bounding box center [350, 162] width 680 height 578
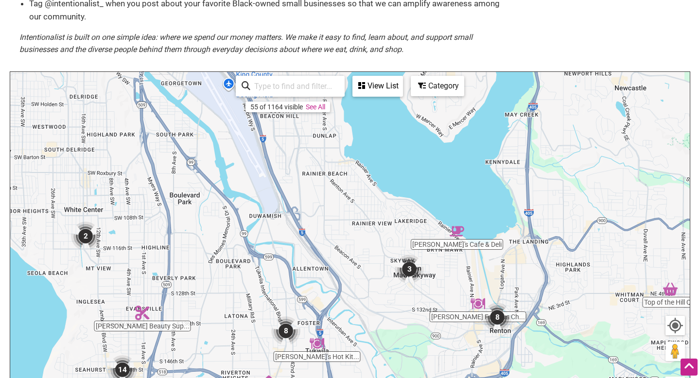
drag, startPoint x: 185, startPoint y: 177, endPoint x: 216, endPoint y: 343, distance: 168.2
click at [216, 343] on div "To navigate, press the arrow keys." at bounding box center [349, 261] width 679 height 378
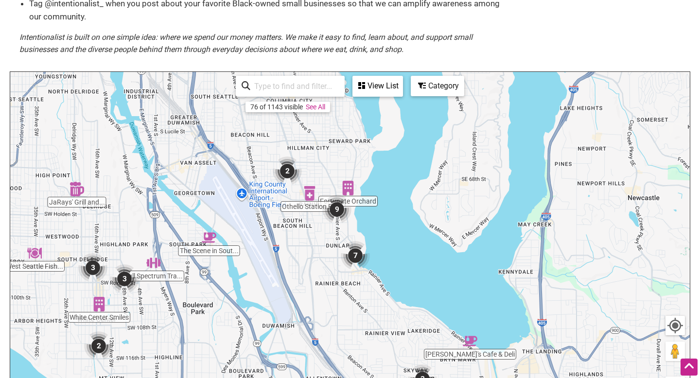
drag, startPoint x: 145, startPoint y: 229, endPoint x: 161, endPoint y: 343, distance: 115.3
click at [161, 343] on div "To navigate, press the arrow keys." at bounding box center [349, 261] width 679 height 378
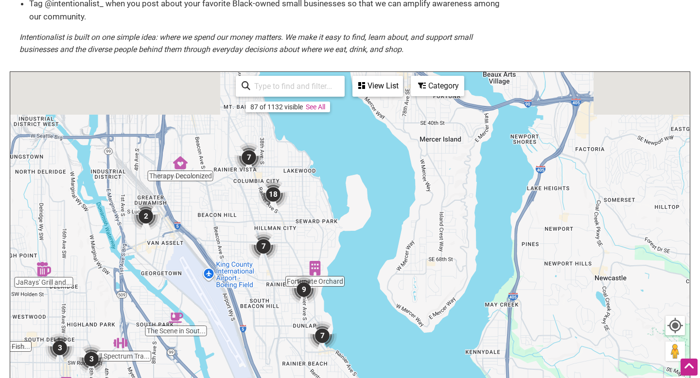
drag, startPoint x: 208, startPoint y: 216, endPoint x: 174, endPoint y: 295, distance: 86.2
click at [174, 297] on div "To navigate, press the arrow keys." at bounding box center [349, 261] width 679 height 378
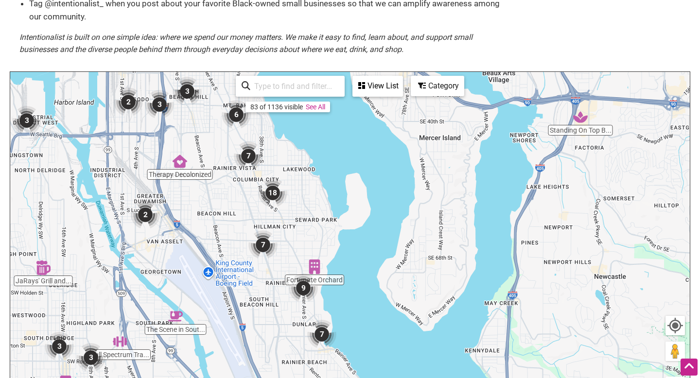
click at [273, 193] on img "18" at bounding box center [272, 192] width 29 height 29
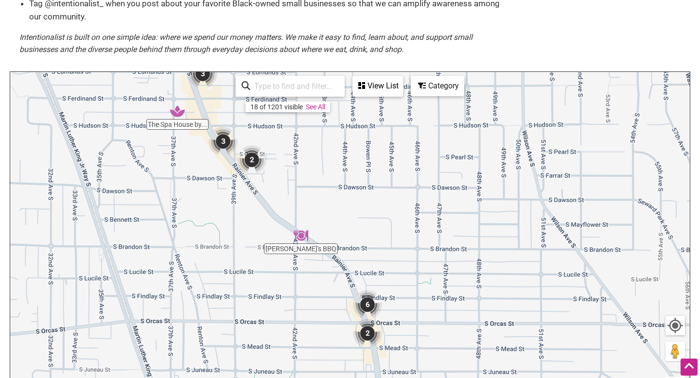
drag, startPoint x: 375, startPoint y: 226, endPoint x: 294, endPoint y: 176, distance: 95.1
click at [297, 180] on div "To navigate, press the arrow keys." at bounding box center [349, 261] width 679 height 378
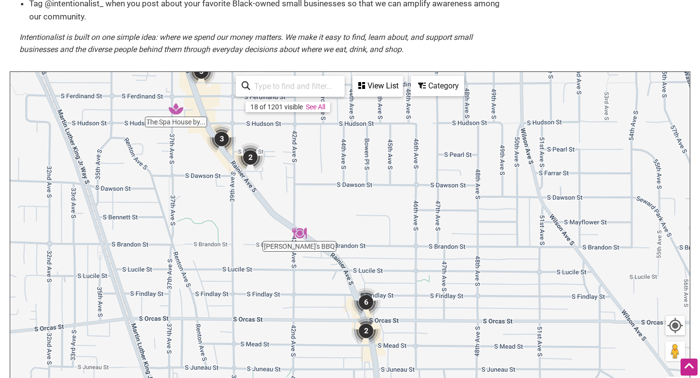
click at [248, 156] on img "2" at bounding box center [250, 157] width 29 height 29
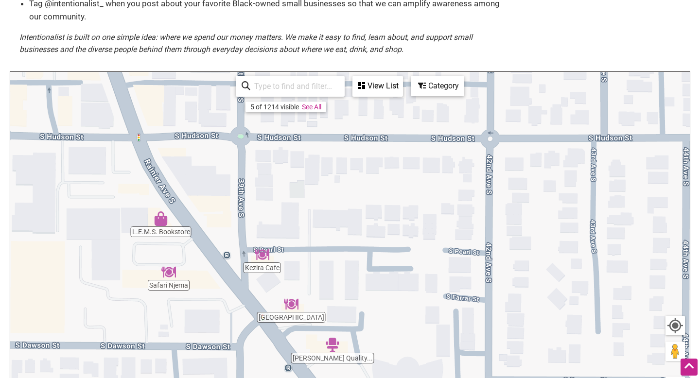
drag, startPoint x: 330, startPoint y: 154, endPoint x: 293, endPoint y: 268, distance: 120.3
click at [306, 269] on div "To navigate, press the arrow keys." at bounding box center [349, 261] width 679 height 378
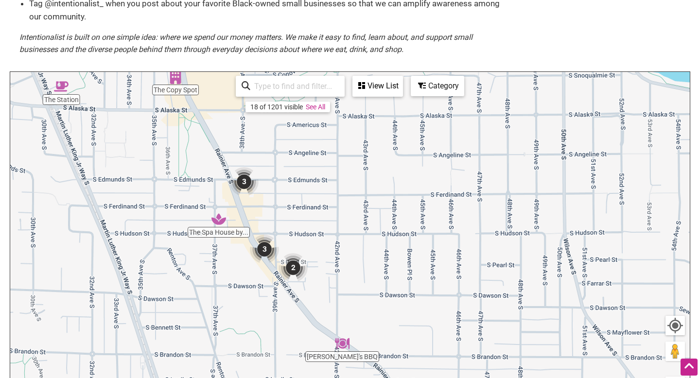
click at [246, 186] on img "3" at bounding box center [243, 181] width 29 height 29
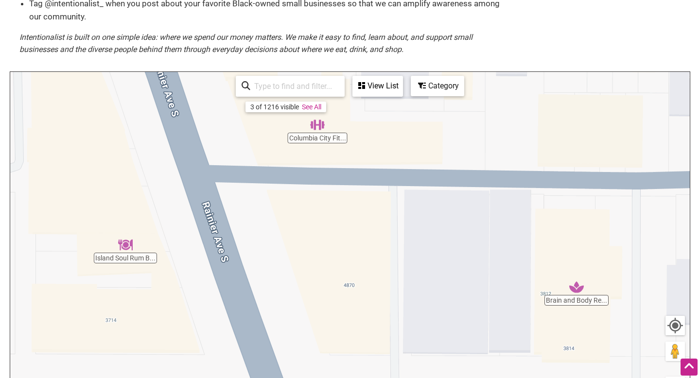
drag, startPoint x: 226, startPoint y: 185, endPoint x: 223, endPoint y: 137, distance: 47.8
click at [226, 137] on div "To navigate, press the arrow keys." at bounding box center [349, 261] width 679 height 378
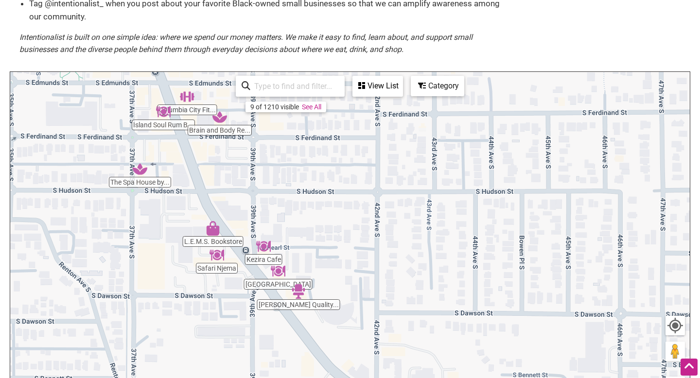
drag, startPoint x: 321, startPoint y: 260, endPoint x: 254, endPoint y: 182, distance: 103.1
click at [254, 182] on div "To navigate, press the arrow keys." at bounding box center [349, 261] width 679 height 378
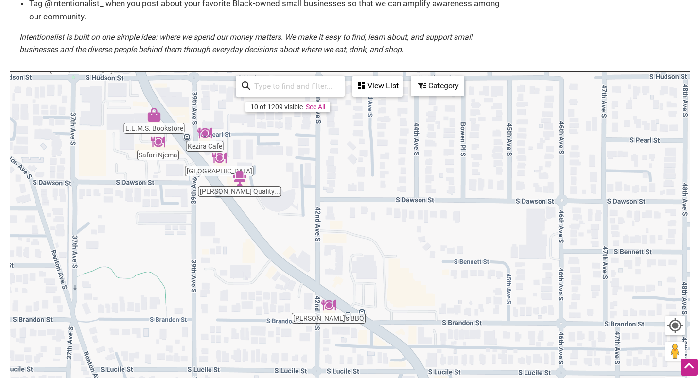
drag, startPoint x: 305, startPoint y: 243, endPoint x: 241, endPoint y: 133, distance: 127.4
click at [246, 133] on div "To navigate, press the arrow keys." at bounding box center [349, 261] width 679 height 378
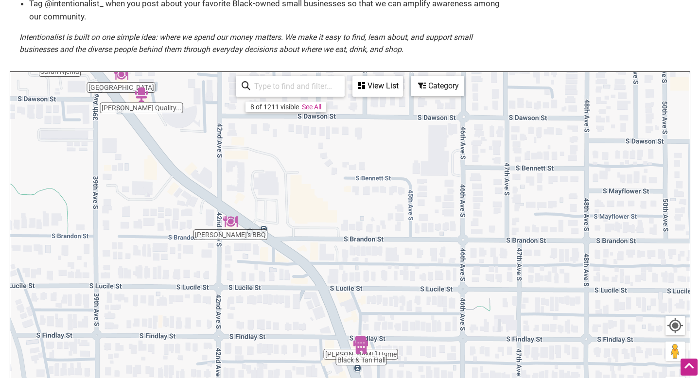
drag, startPoint x: 342, startPoint y: 213, endPoint x: 241, endPoint y: 130, distance: 131.2
click at [243, 130] on div "To navigate, press the arrow keys." at bounding box center [349, 261] width 679 height 378
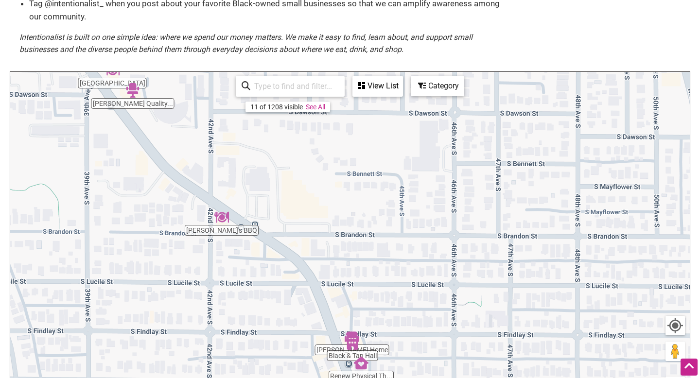
click at [218, 218] on img "Emma's BBQ" at bounding box center [221, 217] width 15 height 15
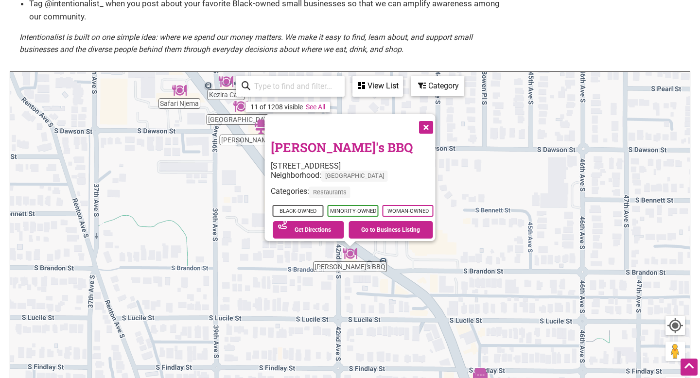
click at [487, 181] on div "To navigate, press the arrow keys. [PERSON_NAME]'s BBQ [STREET_ADDRESS] Neighbo…" at bounding box center [349, 261] width 679 height 378
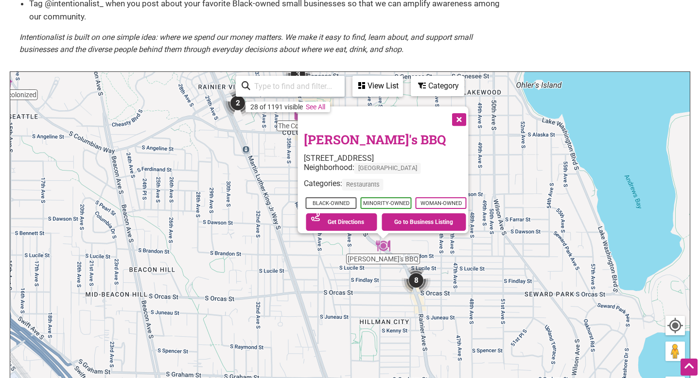
drag, startPoint x: 545, startPoint y: 241, endPoint x: 409, endPoint y: 189, distance: 146.1
click at [412, 190] on div "To navigate, press the arrow keys. [PERSON_NAME]'s BBQ [STREET_ADDRESS] Neighbo…" at bounding box center [349, 261] width 679 height 378
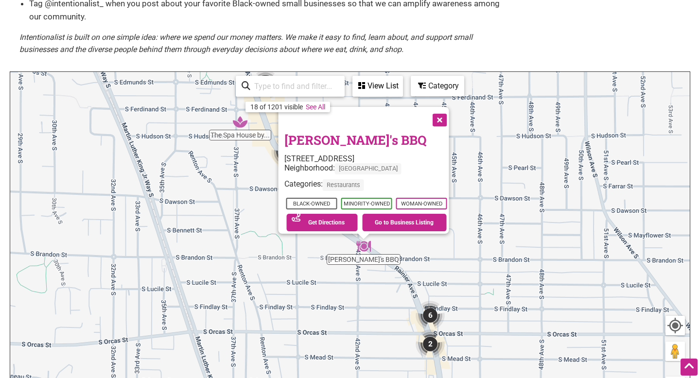
drag, startPoint x: 513, startPoint y: 272, endPoint x: 415, endPoint y: 157, distance: 151.3
click at [417, 157] on div "To navigate, press the arrow keys. [PERSON_NAME]'s BBQ [STREET_ADDRESS] Neighbo…" at bounding box center [349, 261] width 679 height 378
click at [426, 311] on img "6" at bounding box center [430, 315] width 29 height 29
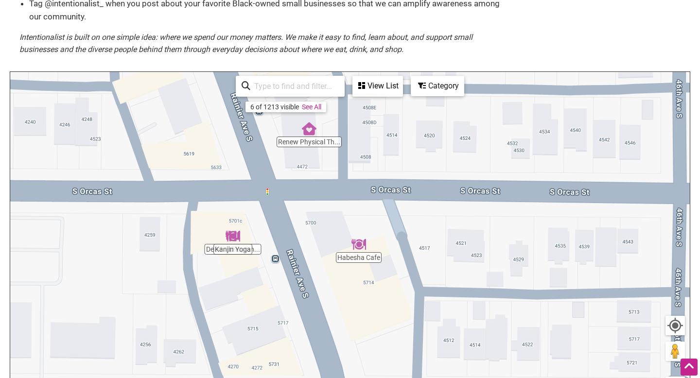
drag, startPoint x: 469, startPoint y: 275, endPoint x: 378, endPoint y: 163, distance: 144.4
click at [410, 152] on div "To navigate, press the arrow keys." at bounding box center [349, 261] width 679 height 378
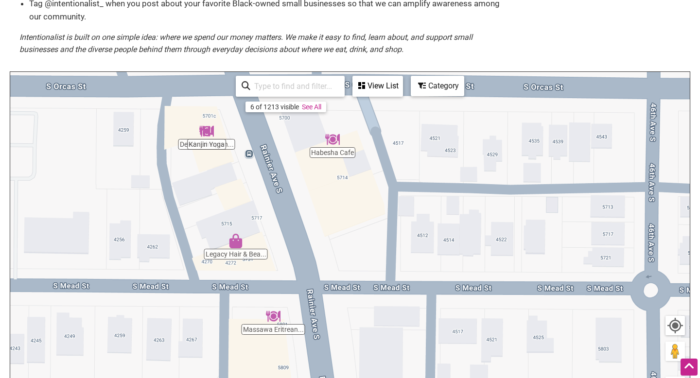
drag, startPoint x: 334, startPoint y: 224, endPoint x: 304, endPoint y: 112, distance: 115.6
click at [310, 115] on div "To navigate, press the arrow keys." at bounding box center [349, 261] width 679 height 378
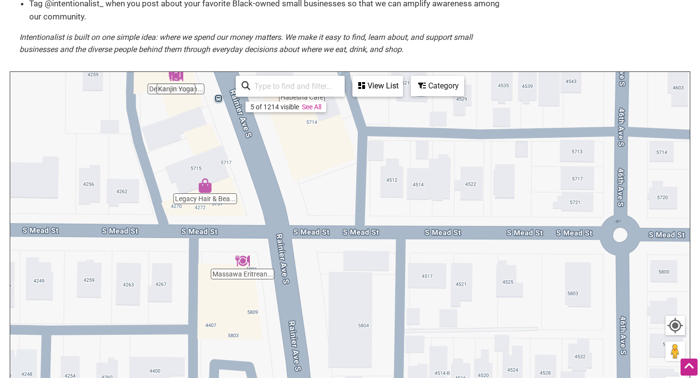
drag, startPoint x: 326, startPoint y: 237, endPoint x: 303, endPoint y: 186, distance: 55.9
click at [303, 186] on div "To navigate, press the arrow keys." at bounding box center [349, 261] width 679 height 378
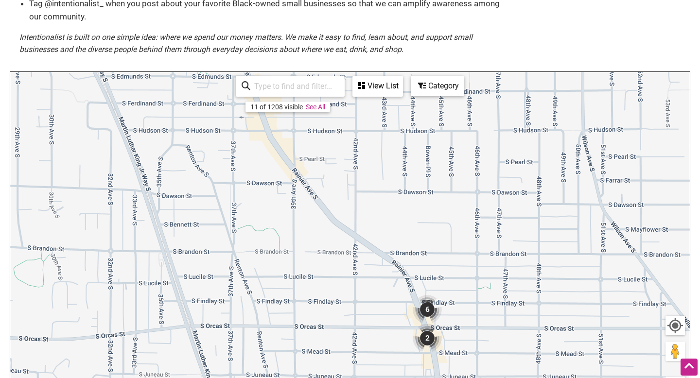
drag, startPoint x: 241, startPoint y: 163, endPoint x: 330, endPoint y: 374, distance: 228.7
click at [339, 376] on div "To navigate, press the arrow keys." at bounding box center [349, 261] width 679 height 378
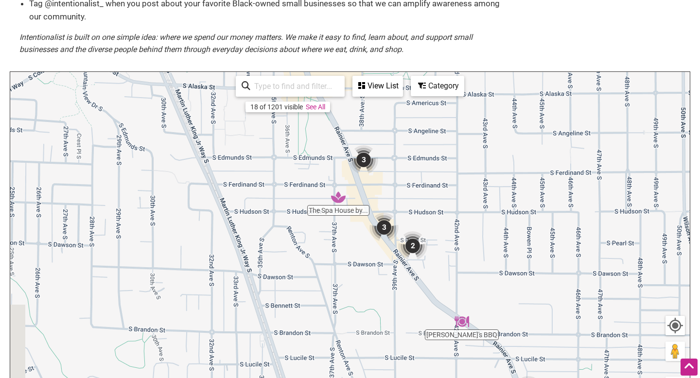
drag, startPoint x: 244, startPoint y: 293, endPoint x: 356, endPoint y: 378, distance: 140.1
click at [356, 378] on div "To navigate, press the arrow keys." at bounding box center [349, 261] width 679 height 378
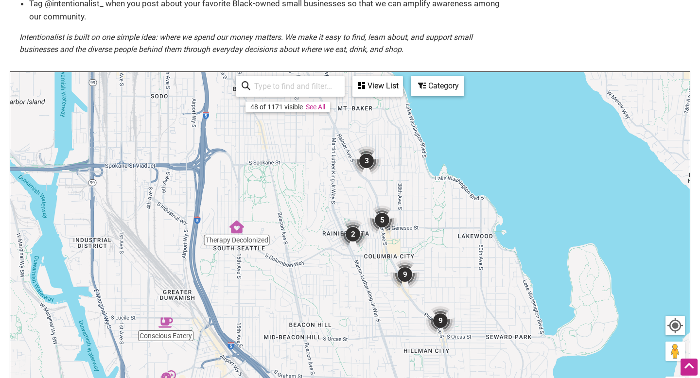
drag, startPoint x: 205, startPoint y: 175, endPoint x: 317, endPoint y: 251, distance: 135.9
click at [326, 256] on div "To navigate, press the arrow keys." at bounding box center [349, 261] width 679 height 378
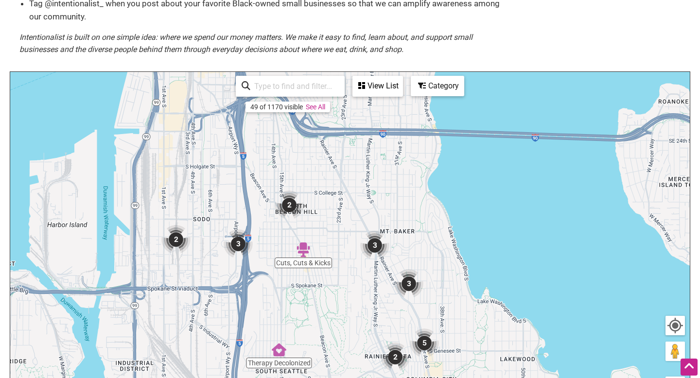
drag, startPoint x: 282, startPoint y: 183, endPoint x: 320, endPoint y: 307, distance: 129.9
click at [330, 314] on div "To navigate, press the arrow keys." at bounding box center [349, 261] width 679 height 378
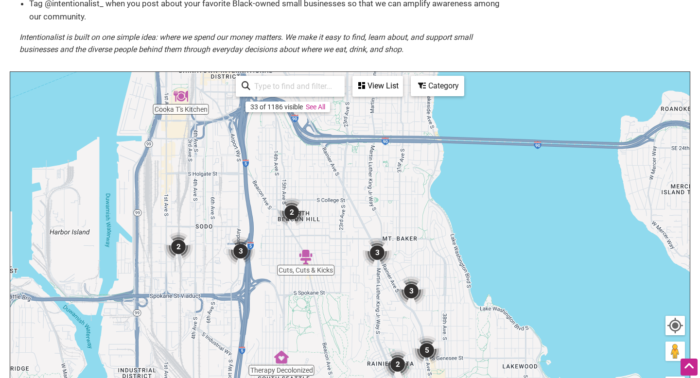
click at [291, 209] on img "2" at bounding box center [291, 212] width 29 height 29
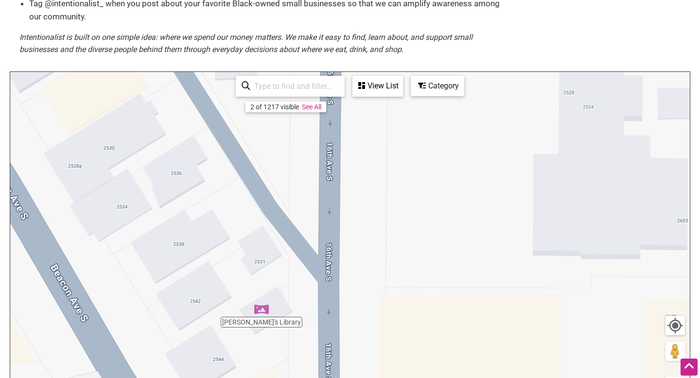
drag, startPoint x: 298, startPoint y: 198, endPoint x: 292, endPoint y: 351, distance: 153.2
click at [297, 354] on div "To navigate, press the arrow keys." at bounding box center [349, 261] width 679 height 378
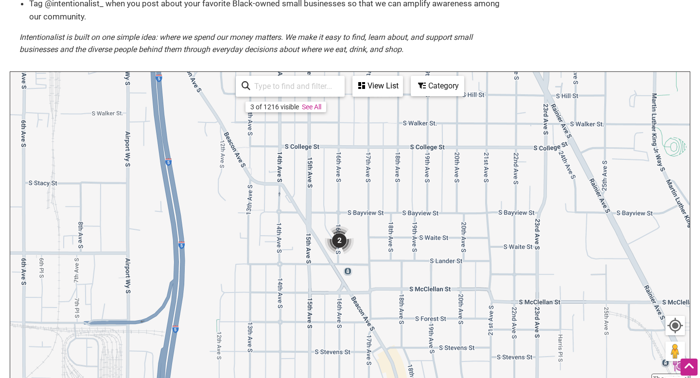
drag, startPoint x: 163, startPoint y: 276, endPoint x: 285, endPoint y: 224, distance: 132.2
click at [285, 224] on div "To navigate, press the arrow keys." at bounding box center [349, 261] width 679 height 378
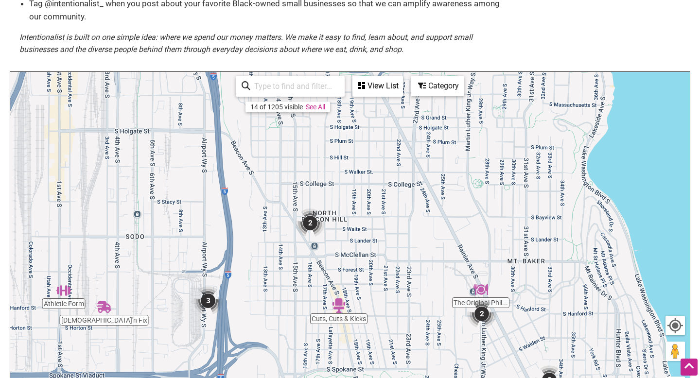
click at [209, 302] on img "3" at bounding box center [207, 300] width 29 height 29
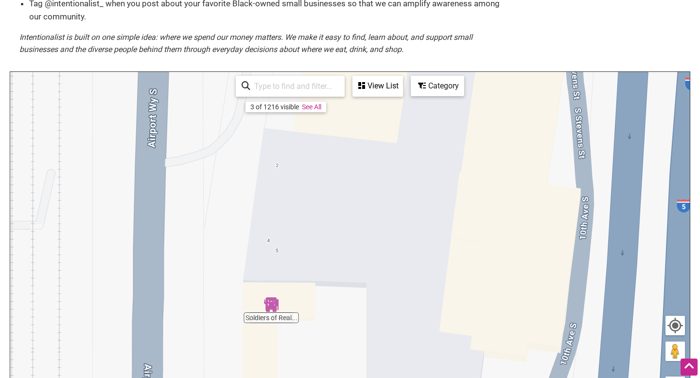
drag, startPoint x: 321, startPoint y: 264, endPoint x: 251, endPoint y: 372, distance: 129.0
click at [257, 375] on div "To navigate, press the arrow keys." at bounding box center [349, 261] width 679 height 378
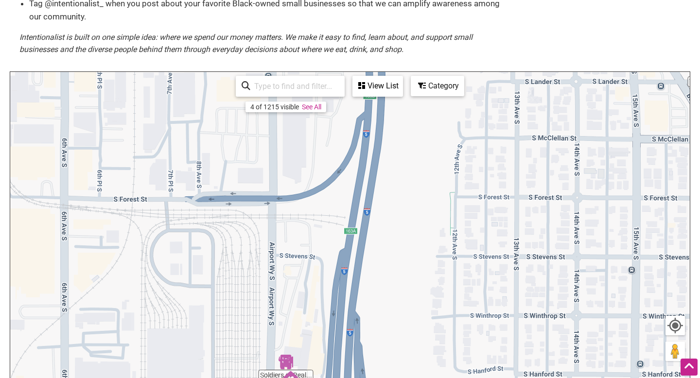
drag, startPoint x: 231, startPoint y: 275, endPoint x: 258, endPoint y: 273, distance: 26.8
click at [263, 274] on div "To navigate, press the arrow keys." at bounding box center [349, 261] width 679 height 378
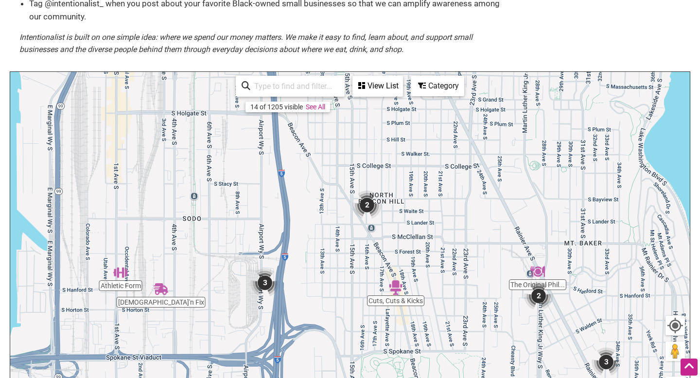
click at [162, 291] on img "Chick'n Fix" at bounding box center [161, 289] width 15 height 15
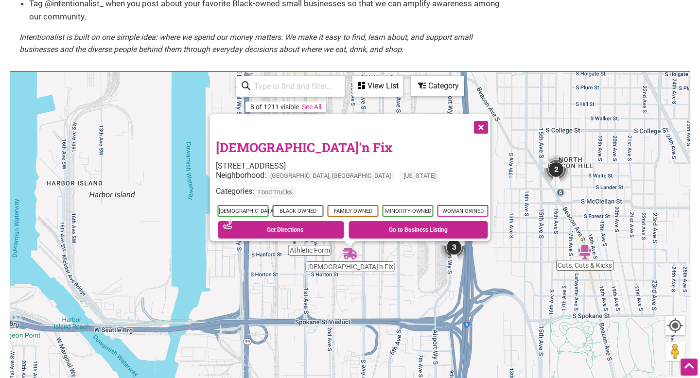
click at [281, 298] on div "To navigate, press the arrow keys. [DEMOGRAPHIC_DATA]'n Fix [STREET_ADDRESS] Ne…" at bounding box center [349, 261] width 679 height 378
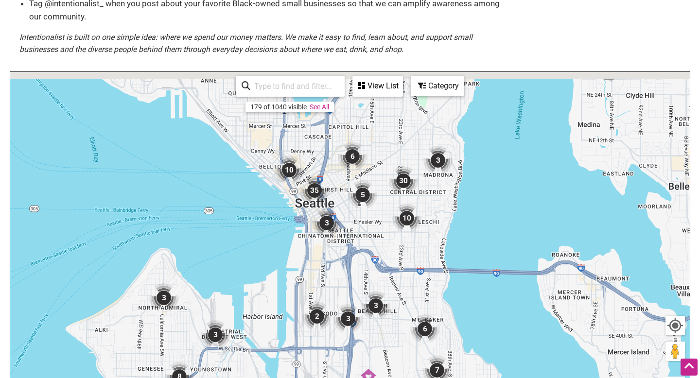
drag, startPoint x: 381, startPoint y: 141, endPoint x: 345, endPoint y: 238, distance: 103.0
click at [347, 241] on div "To navigate, press the arrow keys." at bounding box center [349, 261] width 679 height 378
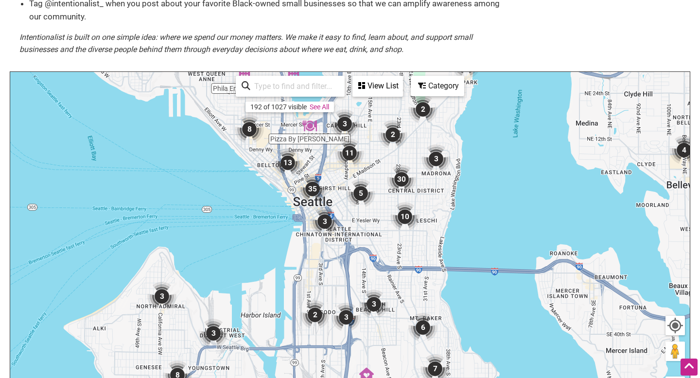
click at [313, 188] on img "35" at bounding box center [312, 188] width 29 height 29
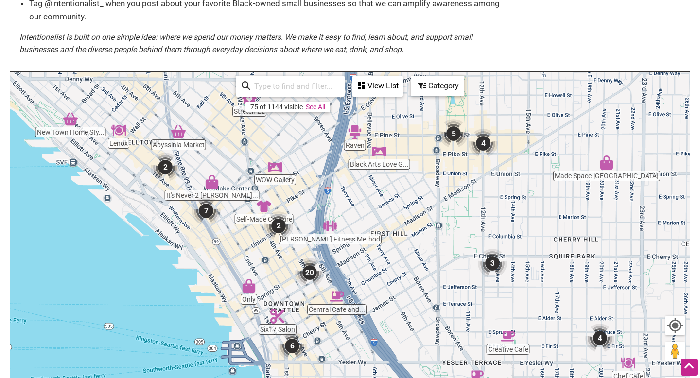
drag, startPoint x: 439, startPoint y: 258, endPoint x: 380, endPoint y: 287, distance: 65.6
click at [380, 287] on div "To navigate, press the arrow keys." at bounding box center [349, 261] width 679 height 378
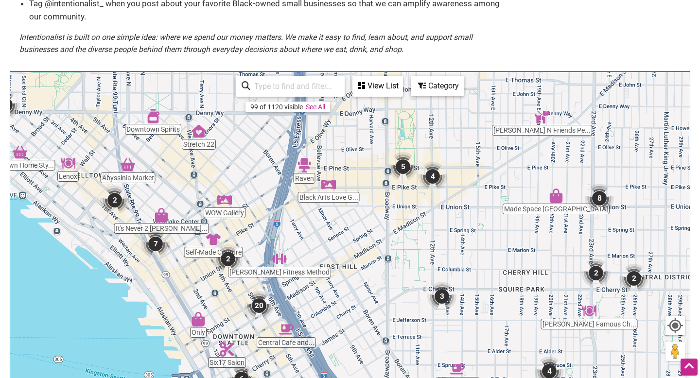
drag, startPoint x: 434, startPoint y: 209, endPoint x: 378, endPoint y: 242, distance: 64.3
click at [378, 243] on div "To navigate, press the arrow keys." at bounding box center [349, 261] width 679 height 378
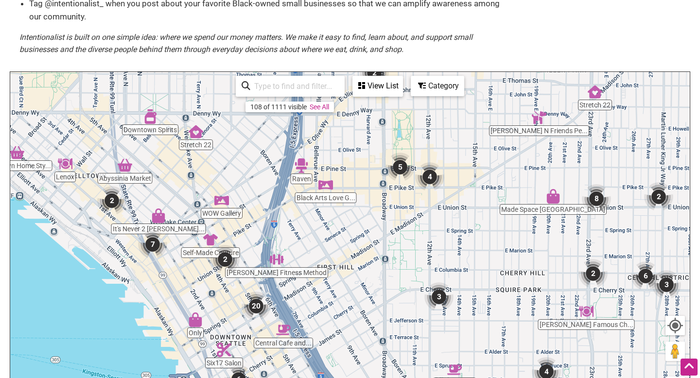
click at [327, 190] on img "Black Arts Love Gallery and Marketplace" at bounding box center [325, 184] width 15 height 15
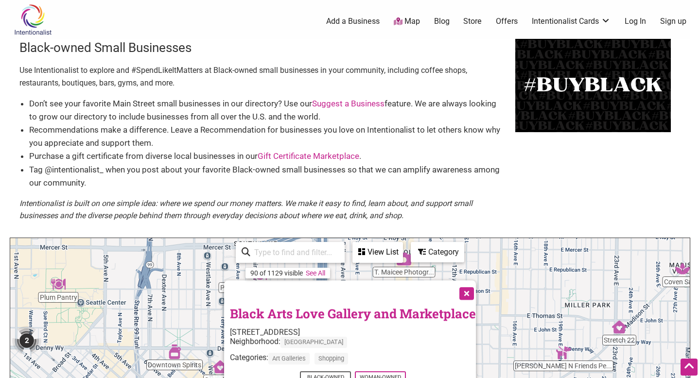
scroll to position [166, 0]
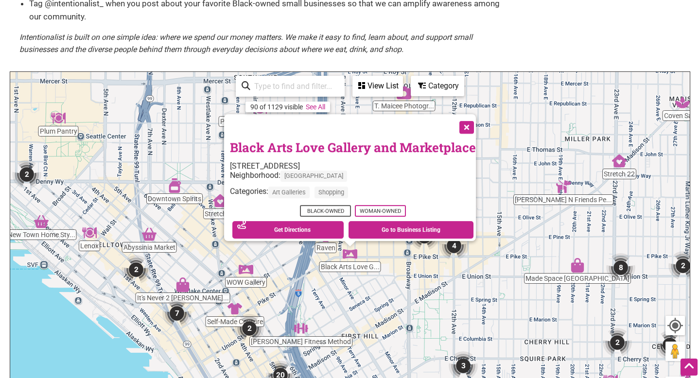
click at [471, 124] on button "Close" at bounding box center [465, 126] width 24 height 24
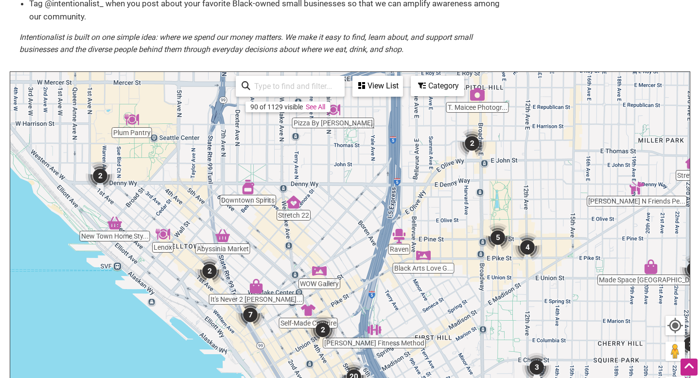
drag, startPoint x: 254, startPoint y: 225, endPoint x: 320, endPoint y: 219, distance: 66.3
click at [327, 225] on div "To navigate, press the arrow keys." at bounding box center [349, 261] width 679 height 378
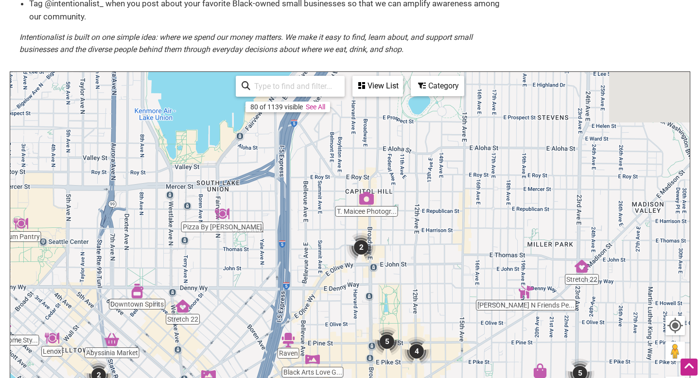
drag, startPoint x: 163, startPoint y: 189, endPoint x: 57, endPoint y: 297, distance: 151.2
click at [57, 297] on div "To navigate, press the arrow keys." at bounding box center [349, 261] width 679 height 378
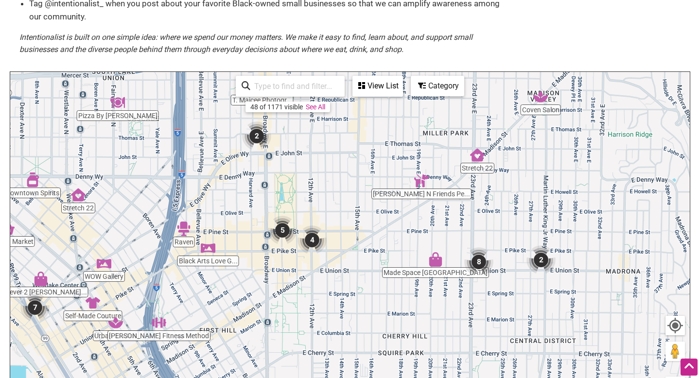
drag, startPoint x: 424, startPoint y: 226, endPoint x: 312, endPoint y: 114, distance: 158.4
click at [317, 115] on div "To navigate, press the arrow keys." at bounding box center [349, 261] width 679 height 378
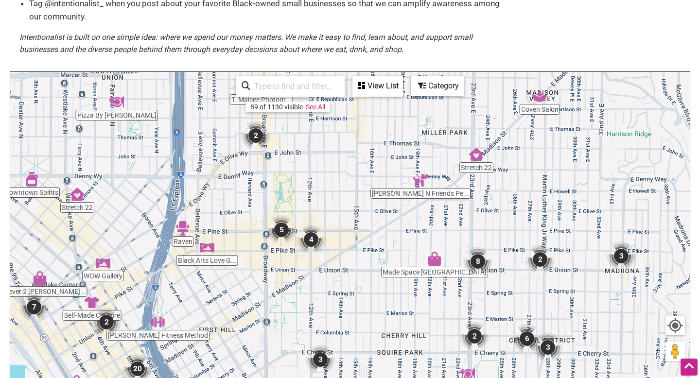
click at [281, 228] on img "5" at bounding box center [281, 229] width 29 height 29
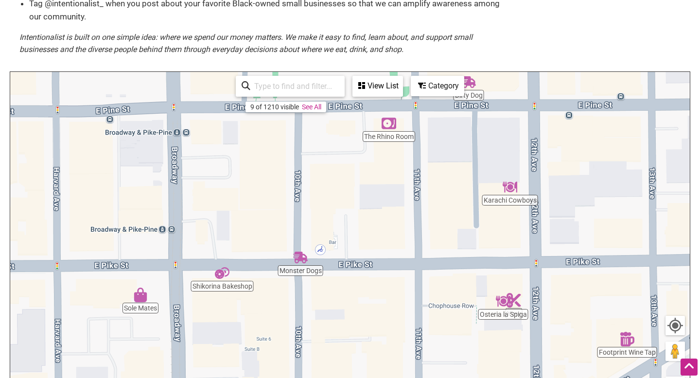
drag, startPoint x: 395, startPoint y: 255, endPoint x: 344, endPoint y: 183, distance: 87.8
click at [347, 186] on div "To navigate, press the arrow keys." at bounding box center [349, 261] width 679 height 378
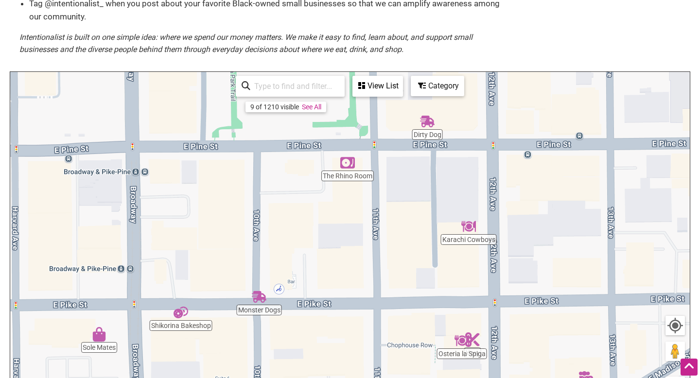
drag, startPoint x: 417, startPoint y: 160, endPoint x: 375, endPoint y: 200, distance: 57.4
click at [376, 202] on div "To navigate, press the arrow keys." at bounding box center [349, 261] width 679 height 378
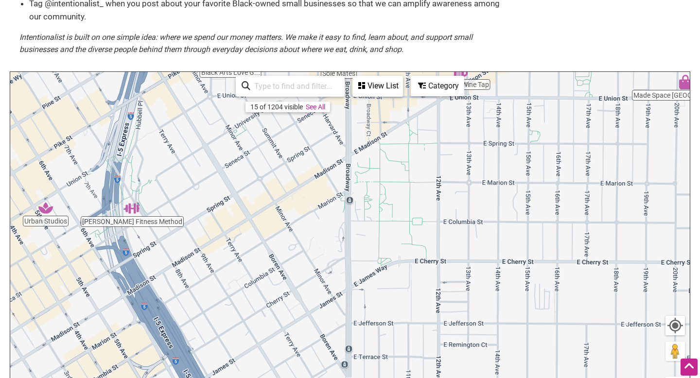
drag, startPoint x: 347, startPoint y: 300, endPoint x: 379, endPoint y: 104, distance: 198.9
click at [379, 104] on div "To navigate, press the arrow keys." at bounding box center [349, 261] width 679 height 378
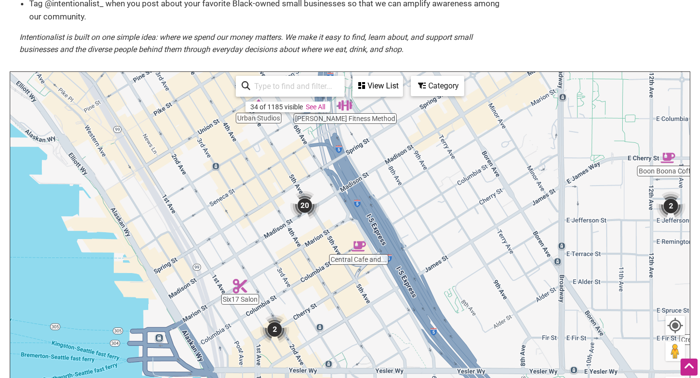
drag, startPoint x: 222, startPoint y: 235, endPoint x: 445, endPoint y: 130, distance: 246.5
click at [445, 130] on div "To navigate, press the arrow keys." at bounding box center [349, 261] width 679 height 378
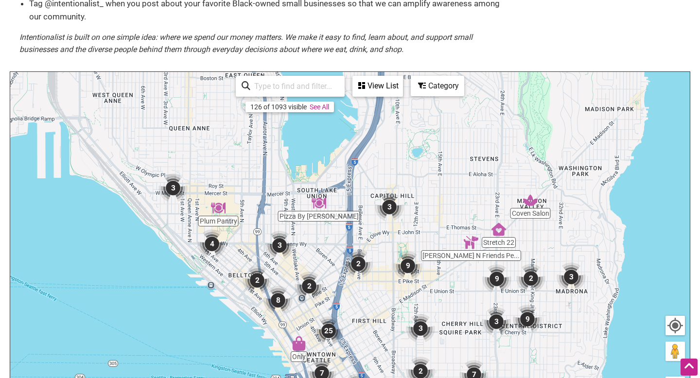
drag, startPoint x: 291, startPoint y: 153, endPoint x: 292, endPoint y: 270, distance: 117.1
click at [292, 270] on div "To navigate, press the arrow keys." at bounding box center [349, 261] width 679 height 378
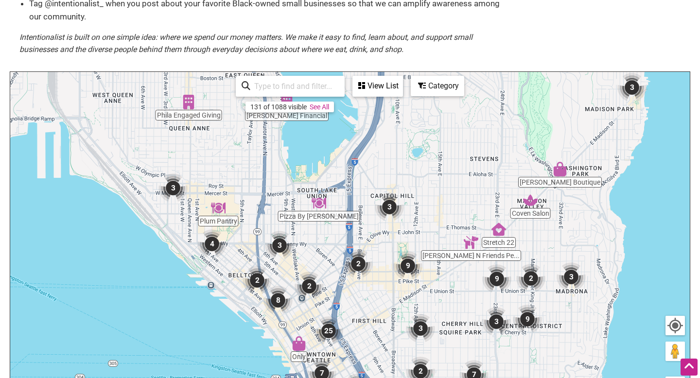
click at [389, 210] on img "3" at bounding box center [389, 206] width 29 height 29
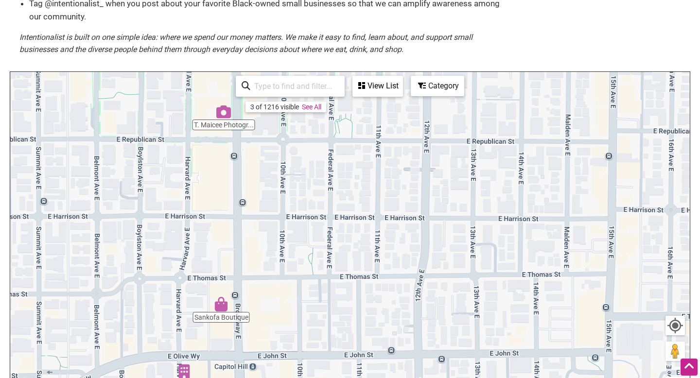
drag, startPoint x: 404, startPoint y: 237, endPoint x: 257, endPoint y: 224, distance: 147.4
click at [257, 224] on div "To navigate, press the arrow keys." at bounding box center [349, 261] width 679 height 378
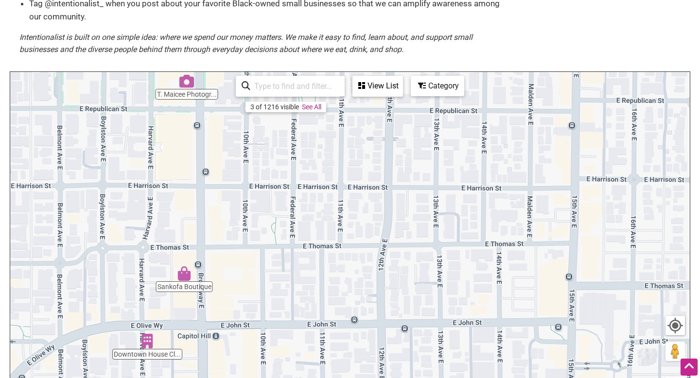
drag, startPoint x: 290, startPoint y: 311, endPoint x: 245, endPoint y: 272, distance: 59.3
click at [247, 273] on div "To navigate, press the arrow keys." at bounding box center [349, 261] width 679 height 378
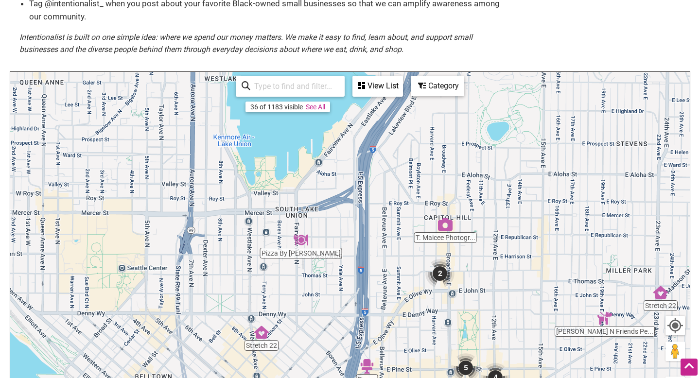
drag, startPoint x: 333, startPoint y: 233, endPoint x: 548, endPoint y: 234, distance: 214.8
click at [556, 242] on div "To navigate, press the arrow keys." at bounding box center [349, 261] width 679 height 378
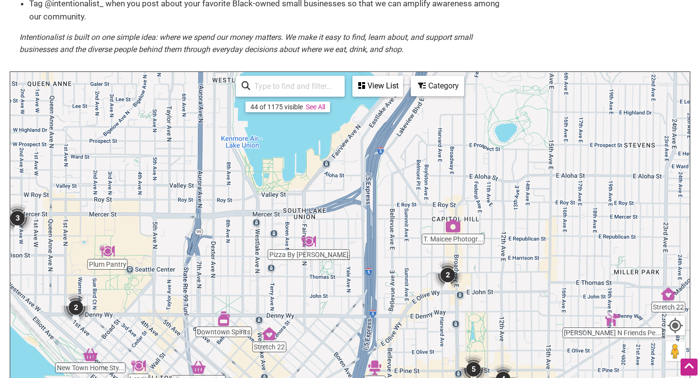
click at [311, 245] on img "Pizza By Ruffin" at bounding box center [308, 241] width 15 height 15
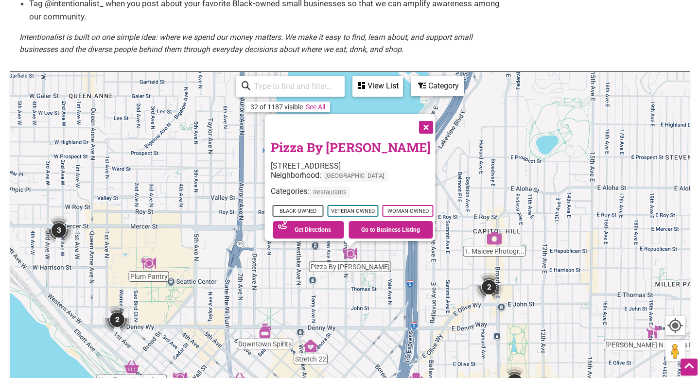
click at [59, 237] on img "3" at bounding box center [58, 230] width 29 height 29
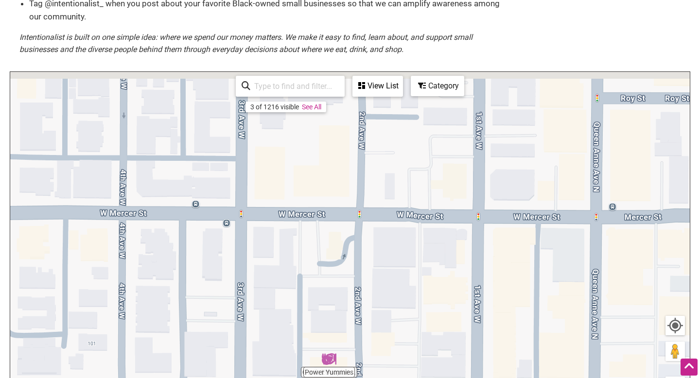
drag, startPoint x: 267, startPoint y: 201, endPoint x: 267, endPoint y: 349, distance: 148.2
click at [267, 349] on div "To navigate, press the arrow keys." at bounding box center [349, 261] width 679 height 378
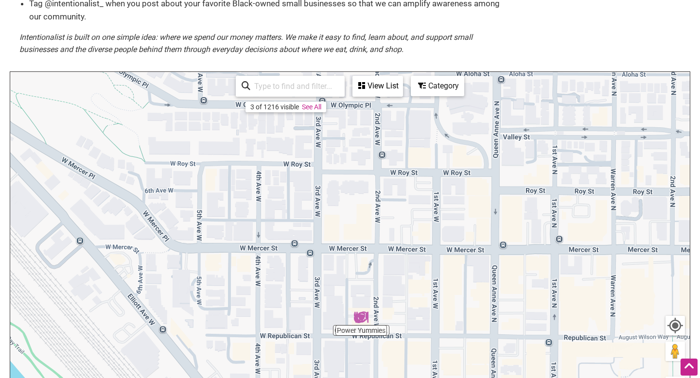
drag, startPoint x: 269, startPoint y: 299, endPoint x: 319, endPoint y: 254, distance: 67.8
click at [333, 256] on div "To navigate, press the arrow keys." at bounding box center [349, 261] width 679 height 378
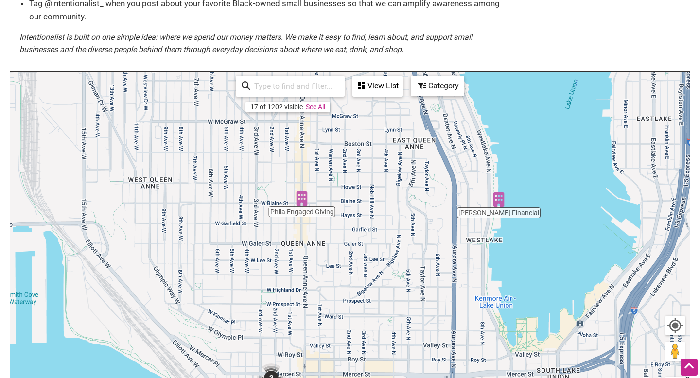
drag, startPoint x: 273, startPoint y: 204, endPoint x: 212, endPoint y: 324, distance: 134.8
click at [214, 326] on div "To navigate, press the arrow keys." at bounding box center [349, 261] width 679 height 378
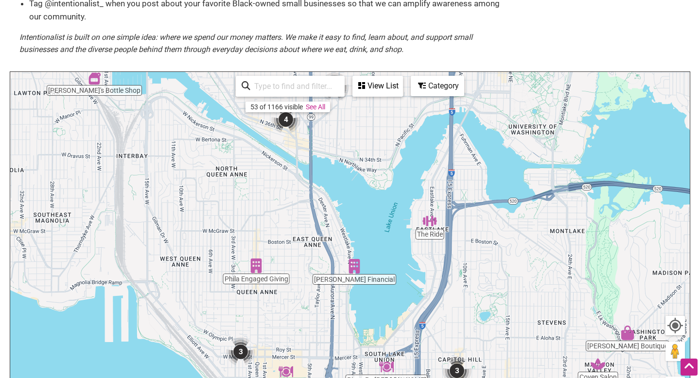
drag, startPoint x: 225, startPoint y: 306, endPoint x: 216, endPoint y: 335, distance: 30.1
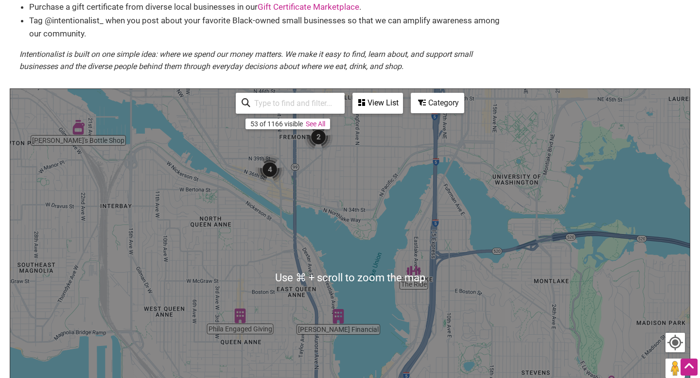
scroll to position [144, 0]
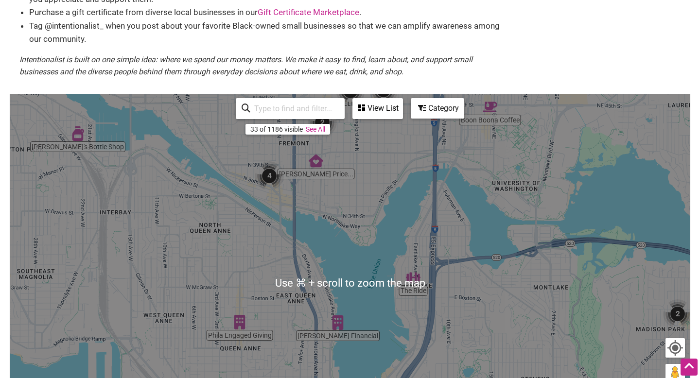
click at [270, 266] on div "To navigate, press the arrow keys." at bounding box center [349, 283] width 679 height 378
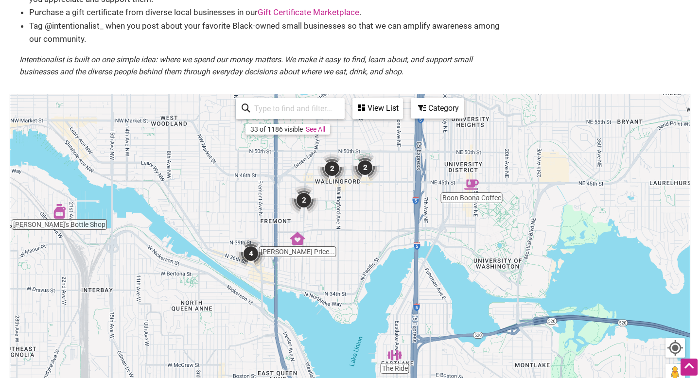
drag, startPoint x: 420, startPoint y: 238, endPoint x: 391, endPoint y: 320, distance: 87.3
click at [397, 326] on div "To navigate, press the arrow keys." at bounding box center [349, 283] width 679 height 378
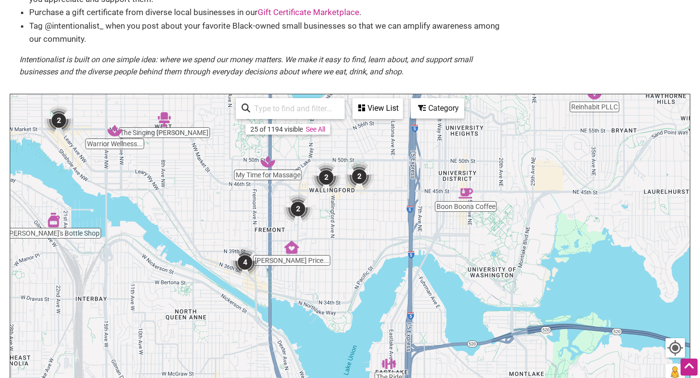
click at [249, 265] on img "4" at bounding box center [244, 262] width 29 height 29
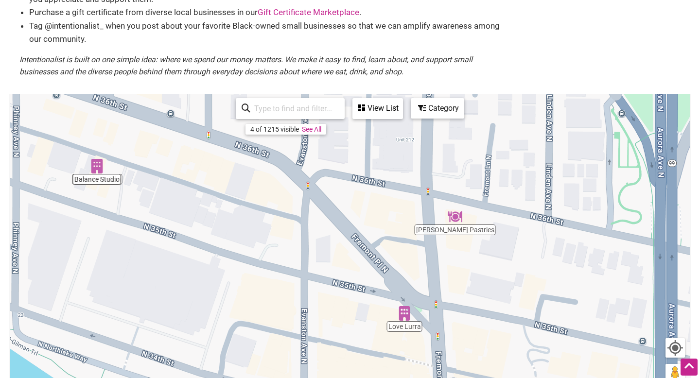
drag, startPoint x: 382, startPoint y: 255, endPoint x: 293, endPoint y: 218, distance: 96.8
click at [294, 219] on div "To navigate, press the arrow keys." at bounding box center [349, 283] width 679 height 378
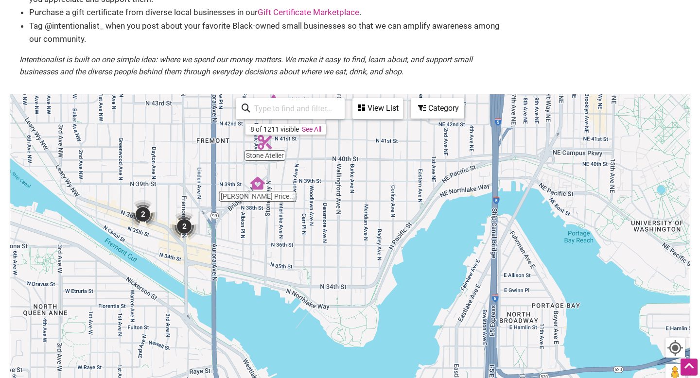
drag, startPoint x: 434, startPoint y: 217, endPoint x: 300, endPoint y: 149, distance: 150.2
click at [300, 150] on div "To navigate, press the arrow keys." at bounding box center [349, 283] width 679 height 378
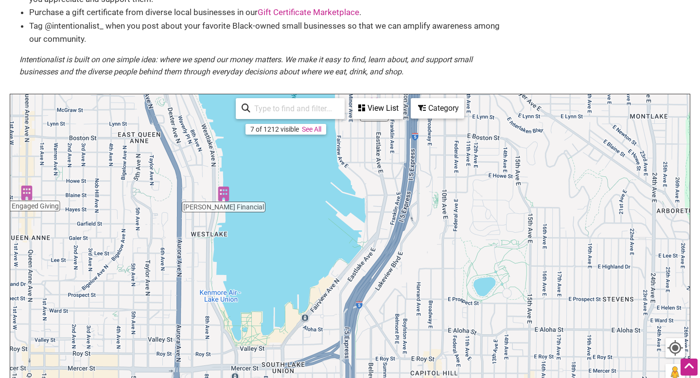
drag, startPoint x: 376, startPoint y: 203, endPoint x: 288, endPoint y: 12, distance: 209.8
click at [294, 13] on div "Black-owned Small Businesses Use Intentionalist to explore and #SpendLikeItMatt…" at bounding box center [350, 184] width 680 height 578
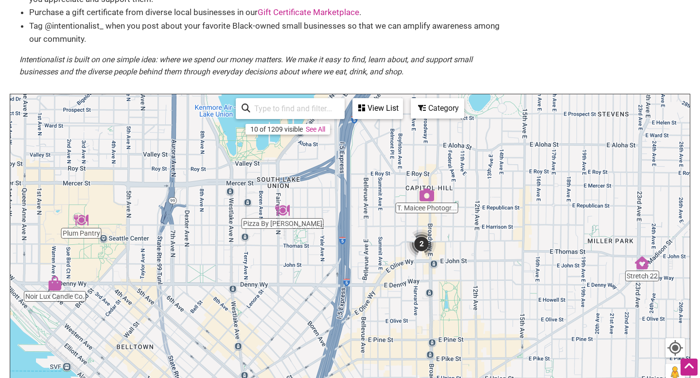
drag, startPoint x: 398, startPoint y: 317, endPoint x: 392, endPoint y: 127, distance: 190.1
click at [399, 129] on div "To navigate, press the arrow keys." at bounding box center [349, 283] width 679 height 378
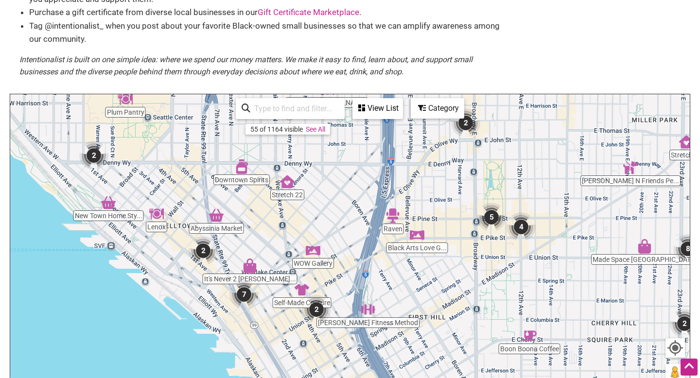
drag, startPoint x: 324, startPoint y: 266, endPoint x: 370, endPoint y: 148, distance: 126.8
click at [374, 148] on div "To navigate, press the arrow keys." at bounding box center [349, 283] width 679 height 378
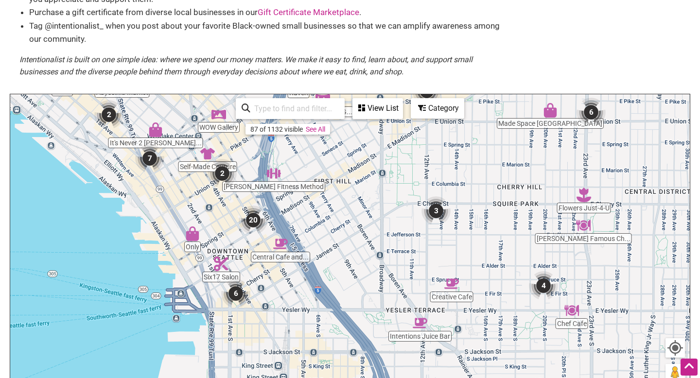
drag, startPoint x: 455, startPoint y: 274, endPoint x: 341, endPoint y: 118, distance: 193.4
click at [343, 119] on div "Ezell's Famous Ch... Jake N Friends Pe... Flowers Just-4-U Plum Pantry Downtown…" at bounding box center [349, 283] width 679 height 378
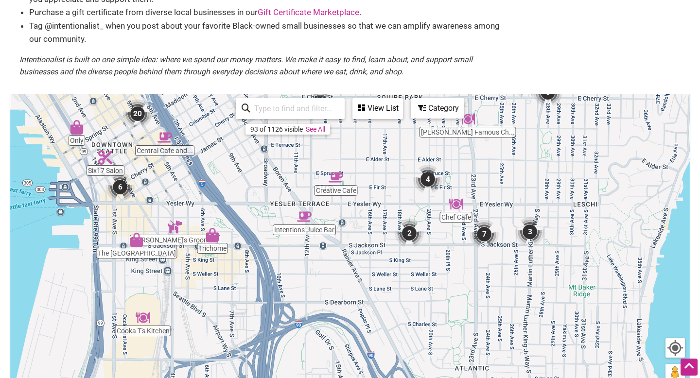
drag, startPoint x: 462, startPoint y: 226, endPoint x: 356, endPoint y: 136, distance: 138.9
click at [361, 138] on div "To navigate, press the arrow keys." at bounding box center [349, 283] width 679 height 378
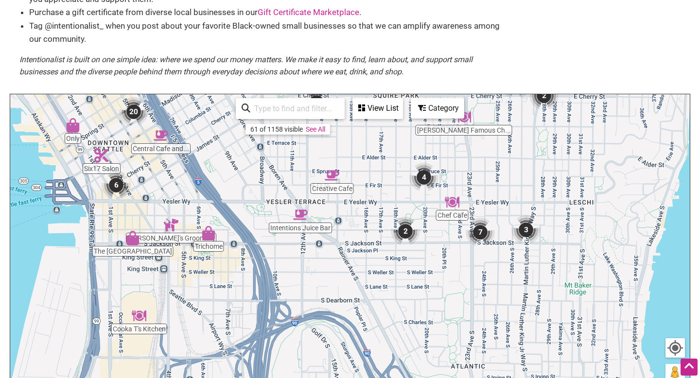
click at [486, 229] on img "7" at bounding box center [480, 232] width 29 height 29
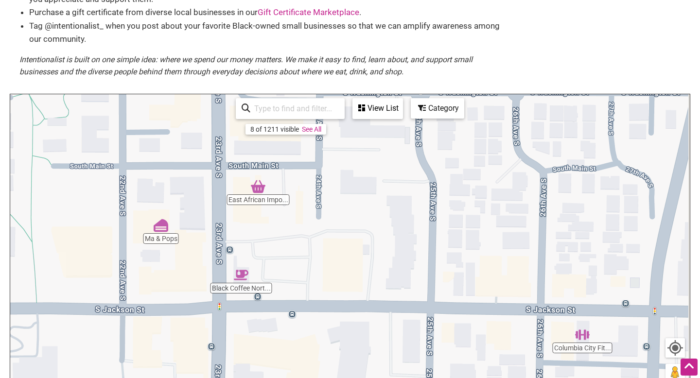
drag, startPoint x: 451, startPoint y: 261, endPoint x: 325, endPoint y: 262, distance: 126.4
click at [326, 262] on div "To navigate, press the arrow keys." at bounding box center [349, 283] width 679 height 378
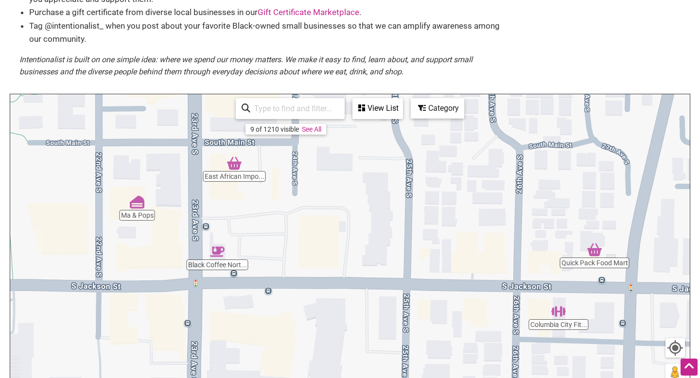
click at [139, 204] on img "Ma & Pops" at bounding box center [137, 202] width 15 height 15
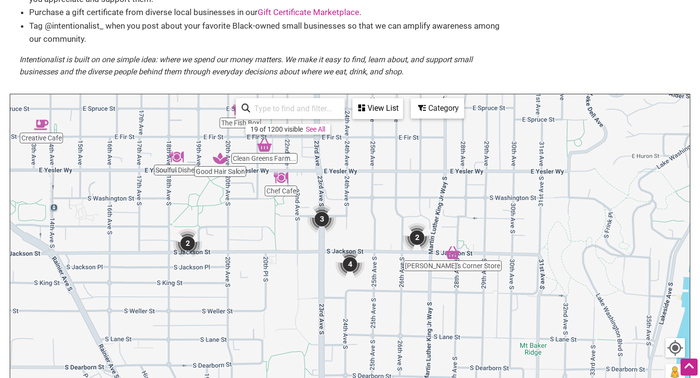
drag, startPoint x: 524, startPoint y: 180, endPoint x: 359, endPoint y: 129, distance: 173.1
click at [363, 133] on div "To navigate, press the arrow keys." at bounding box center [349, 283] width 679 height 378
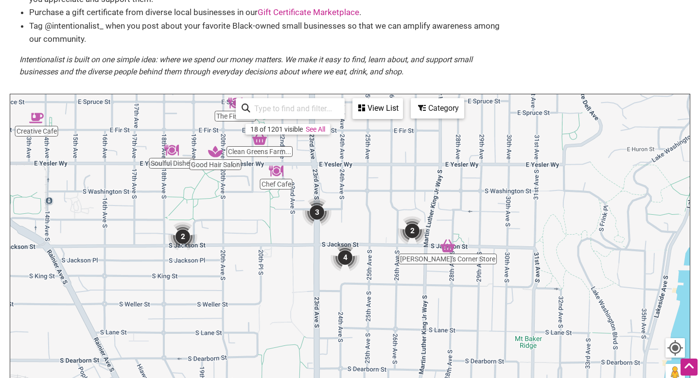
click at [343, 262] on img "4" at bounding box center [344, 257] width 29 height 29
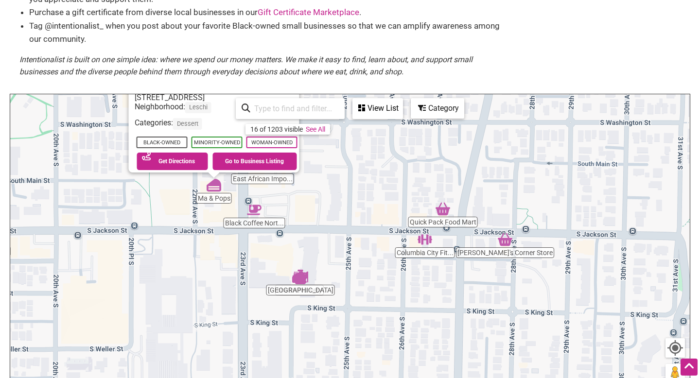
drag, startPoint x: 458, startPoint y: 304, endPoint x: 355, endPoint y: 210, distance: 139.3
click at [358, 212] on div "To navigate, press the arrow keys. Ma & Pops 308 22nd Ave S Ste 101, Seattle, W…" at bounding box center [349, 283] width 679 height 378
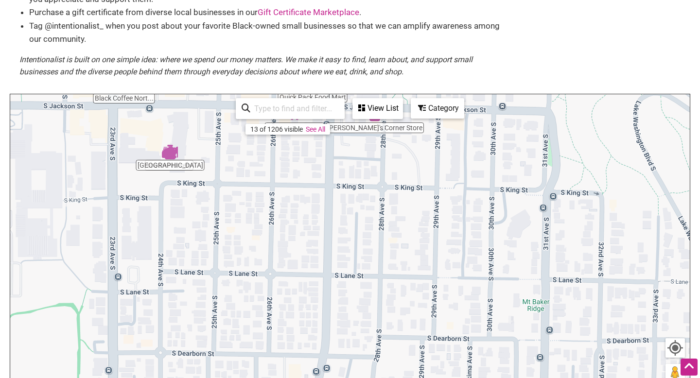
drag, startPoint x: 469, startPoint y: 257, endPoint x: 348, endPoint y: 44, distance: 245.3
click at [348, 44] on div "Black-owned Small Businesses Use Intentionalist to explore and #SpendLikeItMatt…" at bounding box center [350, 184] width 680 height 578
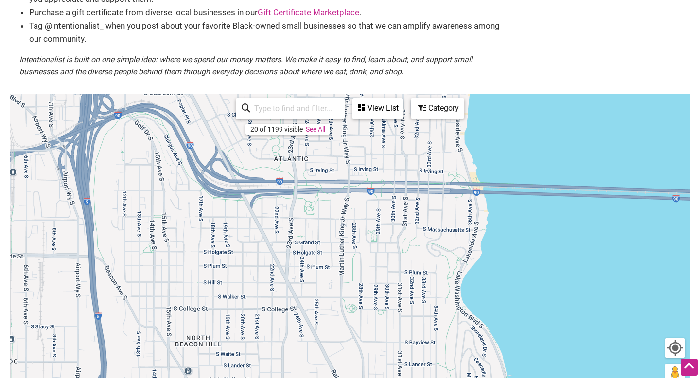
drag, startPoint x: 329, startPoint y: 292, endPoint x: 330, endPoint y: 111, distance: 180.8
click at [334, 112] on div "Trichome Chef Cafe Intentions Juice Bar Creative Cafe 4 7 3 2 To navigate, pres…" at bounding box center [349, 283] width 679 height 378
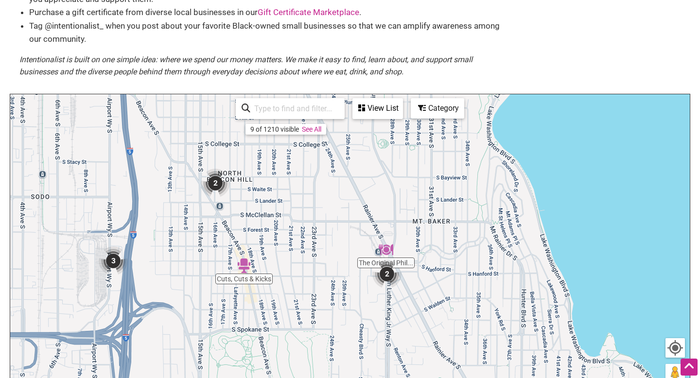
drag, startPoint x: 313, startPoint y: 177, endPoint x: 340, endPoint y: 22, distance: 157.3
click at [344, 22] on div "Black-owned Small Businesses Use Intentionalist to explore and #SpendLikeItMatt…" at bounding box center [350, 184] width 680 height 578
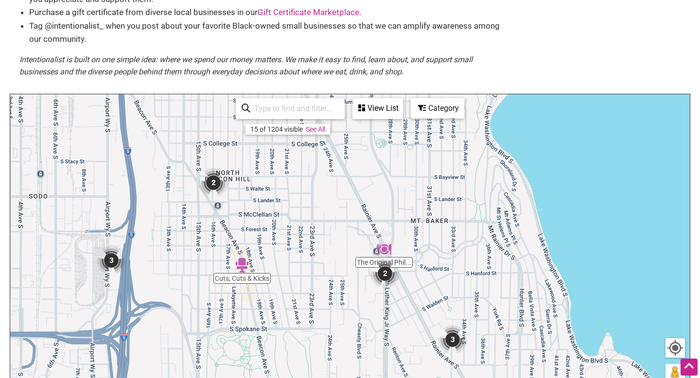
click at [219, 187] on img "2" at bounding box center [213, 182] width 29 height 29
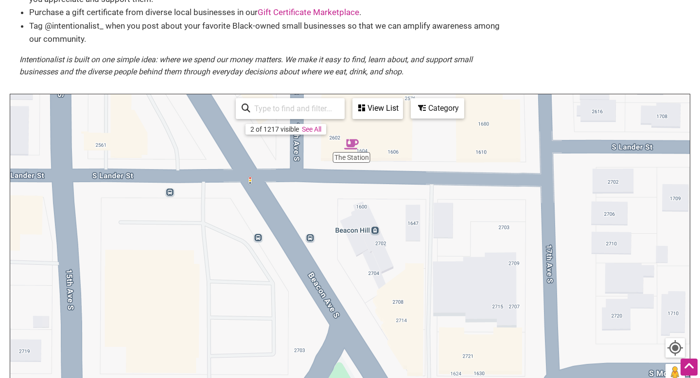
drag, startPoint x: 382, startPoint y: 250, endPoint x: 340, endPoint y: 82, distance: 172.8
click at [360, 78] on div "Black-owned Small Businesses Use Intentionalist to explore and #SpendLikeItMatt…" at bounding box center [350, 184] width 680 height 578
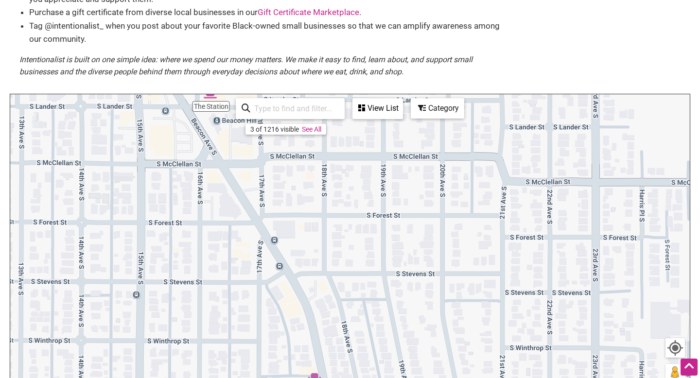
drag, startPoint x: 415, startPoint y: 263, endPoint x: 284, endPoint y: 191, distance: 149.2
click at [286, 191] on div "To navigate, press the arrow keys." at bounding box center [349, 283] width 679 height 378
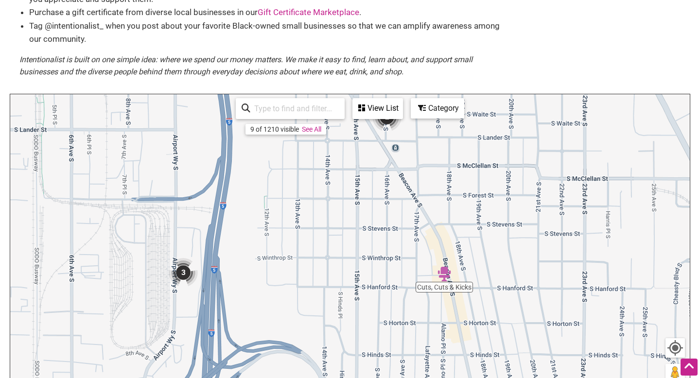
drag, startPoint x: 239, startPoint y: 278, endPoint x: 397, endPoint y: 230, distance: 165.0
click at [399, 233] on div "To navigate, press the arrow keys." at bounding box center [349, 283] width 679 height 378
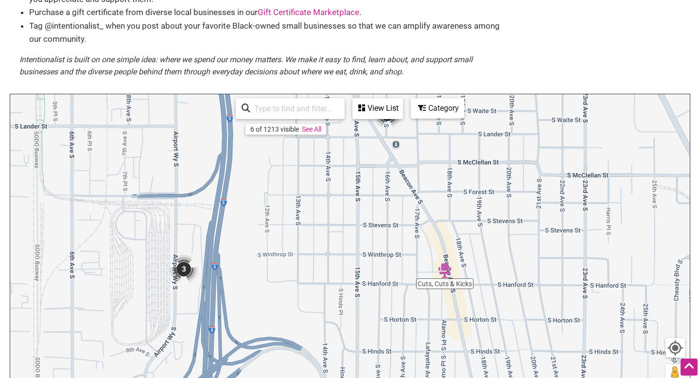
click at [188, 270] on img "3" at bounding box center [183, 269] width 29 height 29
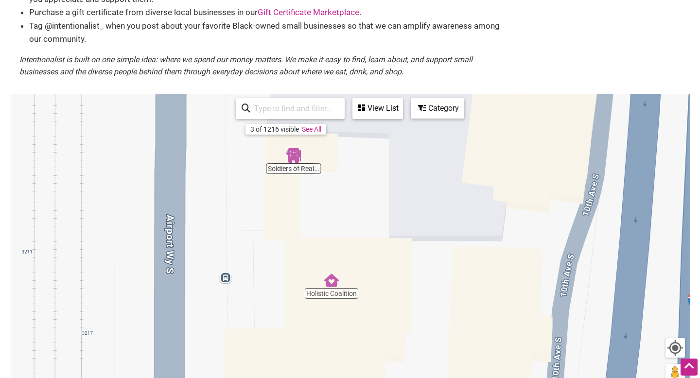
drag, startPoint x: 332, startPoint y: 267, endPoint x: 289, endPoint y: 206, distance: 75.3
click at [293, 208] on div "To navigate, press the arrow keys." at bounding box center [349, 283] width 679 height 378
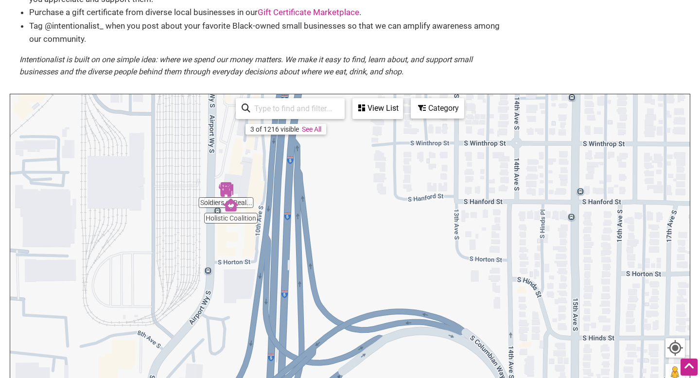
drag, startPoint x: 432, startPoint y: 232, endPoint x: 260, endPoint y: 216, distance: 172.8
click at [263, 217] on div "To navigate, press the arrow keys." at bounding box center [349, 283] width 679 height 378
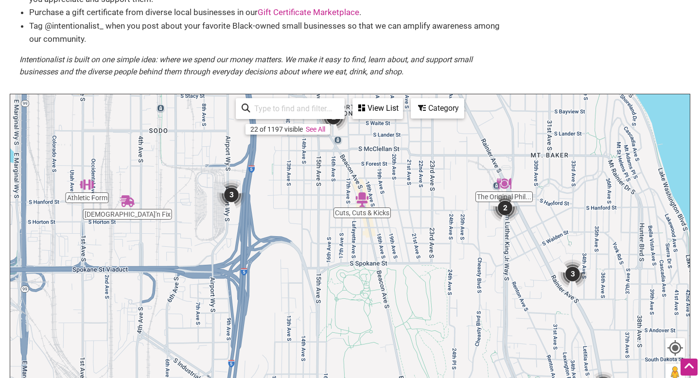
click at [571, 274] on img "3" at bounding box center [572, 274] width 29 height 29
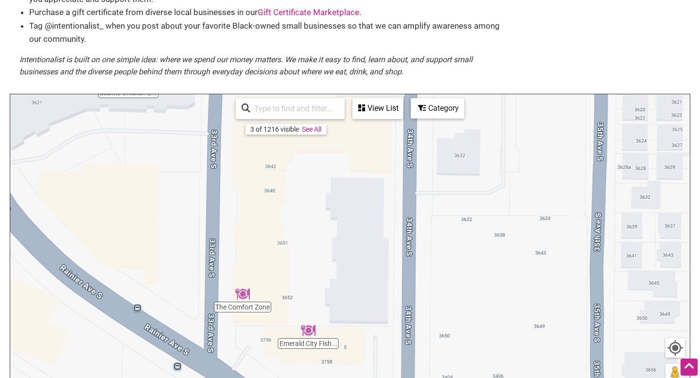
drag, startPoint x: 432, startPoint y: 295, endPoint x: 294, endPoint y: 219, distance: 157.9
click at [296, 220] on div "To navigate, press the arrow keys." at bounding box center [349, 283] width 679 height 378
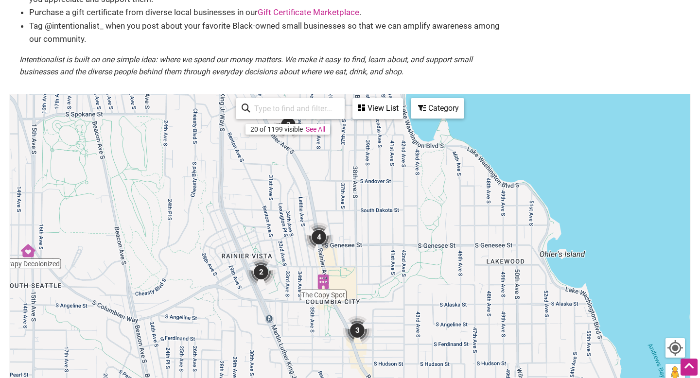
drag, startPoint x: 380, startPoint y: 309, endPoint x: 345, endPoint y: 182, distance: 131.1
click at [347, 182] on div "To navigate, press the arrow keys." at bounding box center [349, 283] width 679 height 378
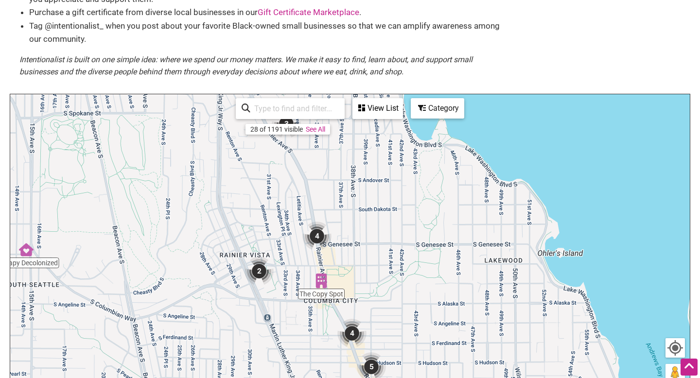
click at [317, 237] on img "4" at bounding box center [316, 236] width 29 height 29
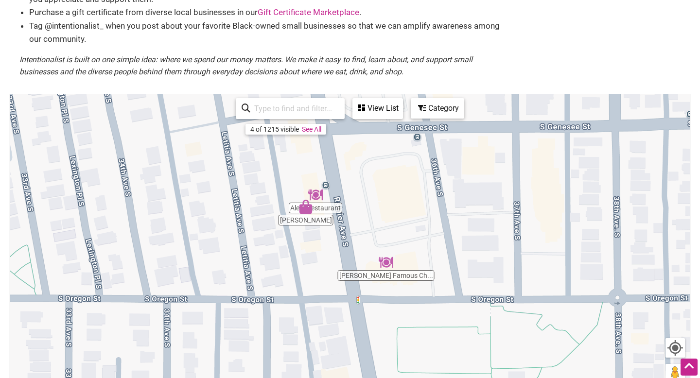
drag, startPoint x: 401, startPoint y: 289, endPoint x: 374, endPoint y: 122, distance: 168.9
click at [381, 125] on div "To navigate, press the arrow keys." at bounding box center [349, 283] width 679 height 378
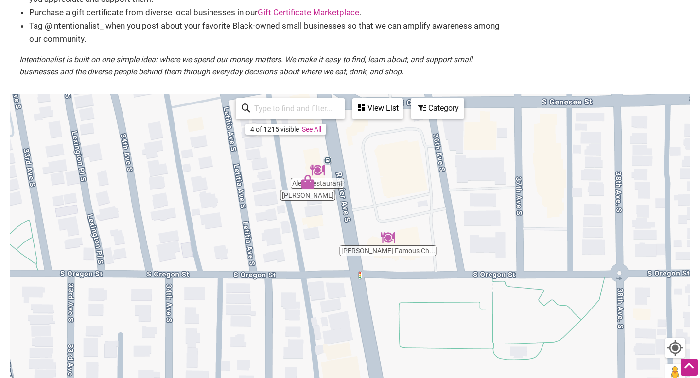
click at [321, 170] on img "Alem Restaurant" at bounding box center [317, 170] width 15 height 15
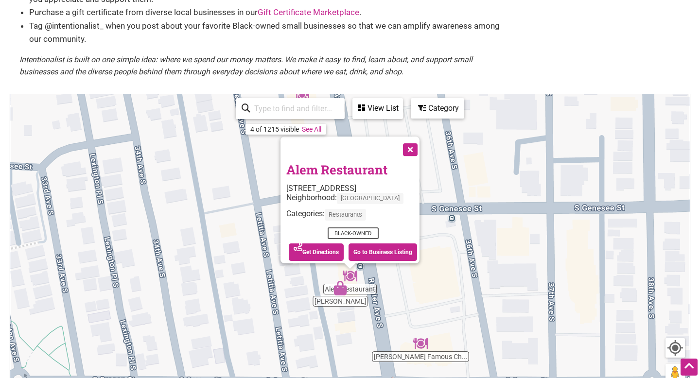
click at [410, 142] on button "Close" at bounding box center [409, 149] width 24 height 24
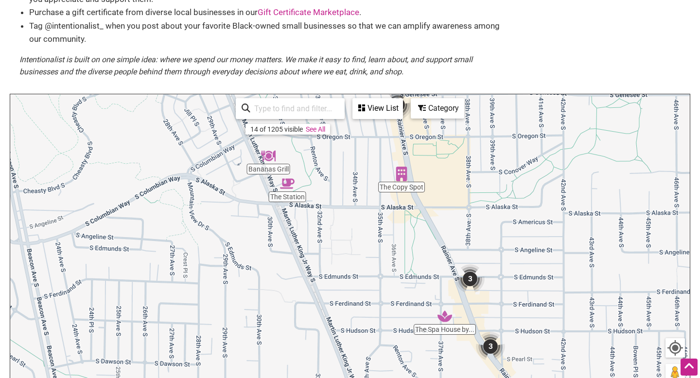
drag, startPoint x: 302, startPoint y: 272, endPoint x: 307, endPoint y: 162, distance: 109.9
click at [309, 164] on div "To navigate, press the arrow keys." at bounding box center [349, 283] width 679 height 378
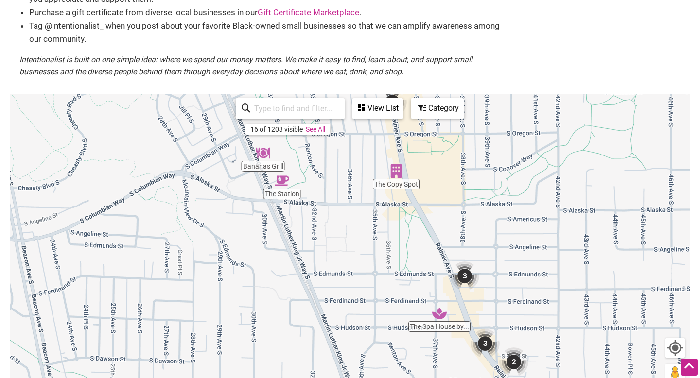
click at [264, 156] on img "Bananas Grill" at bounding box center [263, 153] width 15 height 15
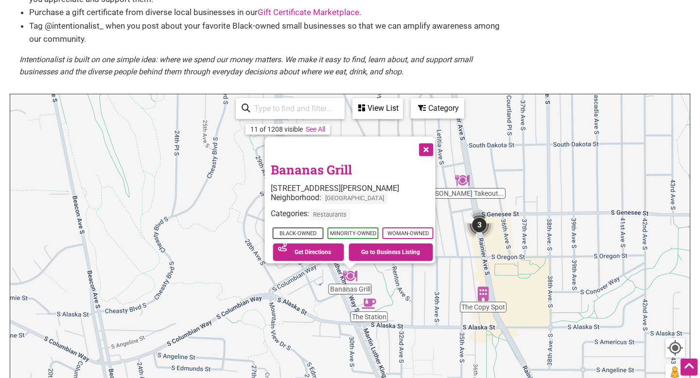
click at [437, 142] on button "Close" at bounding box center [425, 149] width 24 height 24
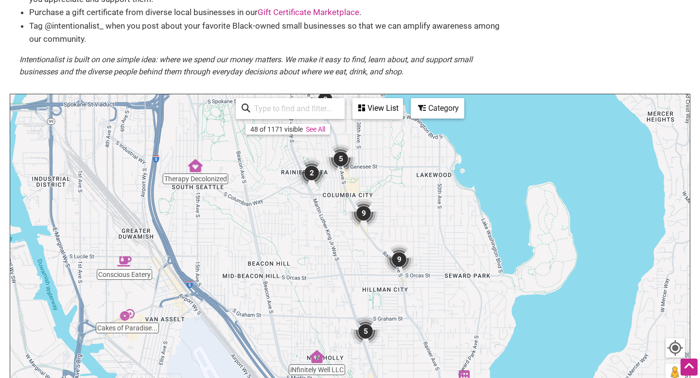
drag, startPoint x: 379, startPoint y: 304, endPoint x: 320, endPoint y: 247, distance: 81.5
click at [323, 248] on div "To navigate, press the arrow keys." at bounding box center [349, 283] width 679 height 378
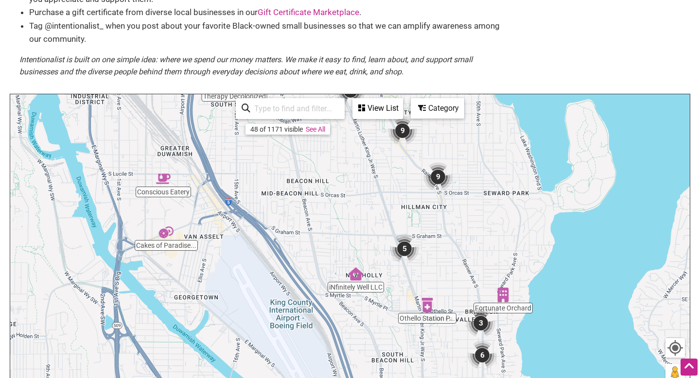
drag, startPoint x: 278, startPoint y: 285, endPoint x: 313, endPoint y: 192, distance: 98.9
click at [314, 198] on div "To navigate, press the arrow keys." at bounding box center [349, 283] width 679 height 378
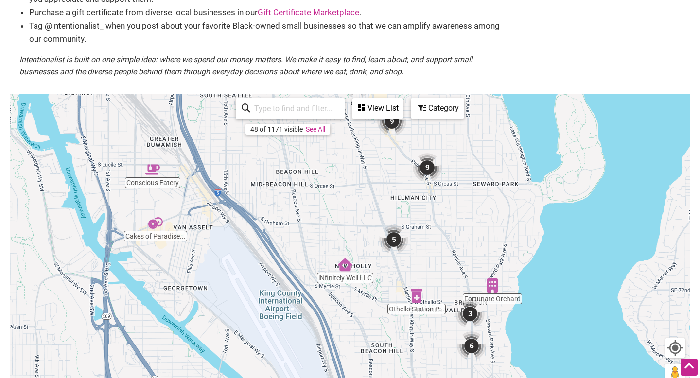
click at [154, 226] on img "Cakes of Paradise Bakery" at bounding box center [155, 223] width 15 height 15
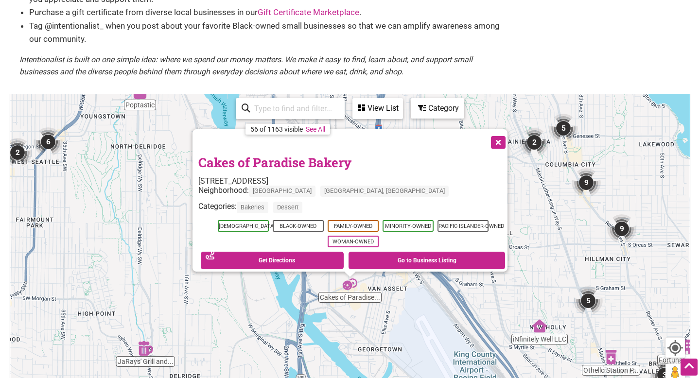
click at [539, 143] on img "2" at bounding box center [534, 142] width 29 height 29
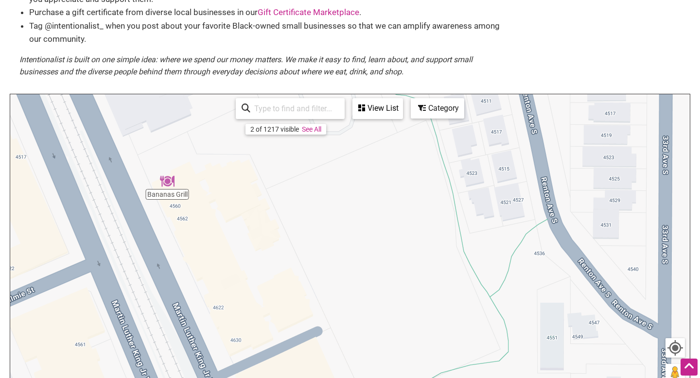
drag, startPoint x: 492, startPoint y: 212, endPoint x: 370, endPoint y: 236, distance: 124.8
click at [372, 239] on div "To navigate, press the arrow keys." at bounding box center [349, 283] width 679 height 378
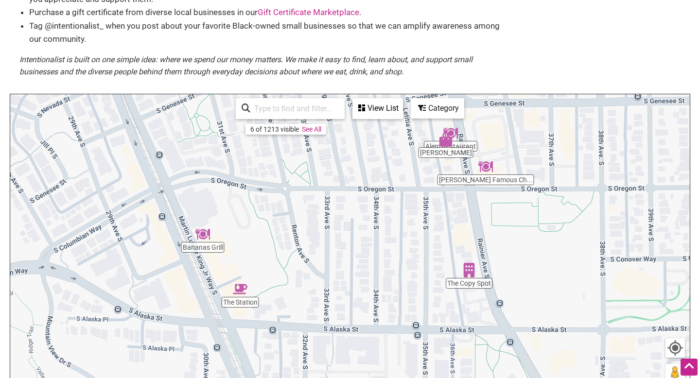
drag, startPoint x: 487, startPoint y: 197, endPoint x: 367, endPoint y: 205, distance: 119.8
click at [368, 209] on div "To navigate, press the arrow keys." at bounding box center [349, 283] width 679 height 378
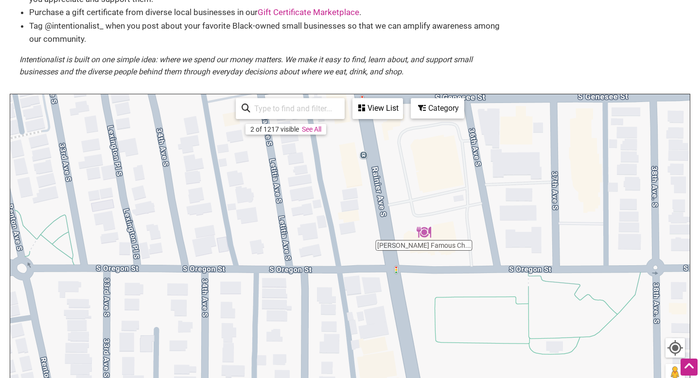
drag, startPoint x: 393, startPoint y: 238, endPoint x: 319, endPoint y: 340, distance: 126.0
click at [323, 349] on div "To navigate, press the arrow keys." at bounding box center [349, 283] width 679 height 378
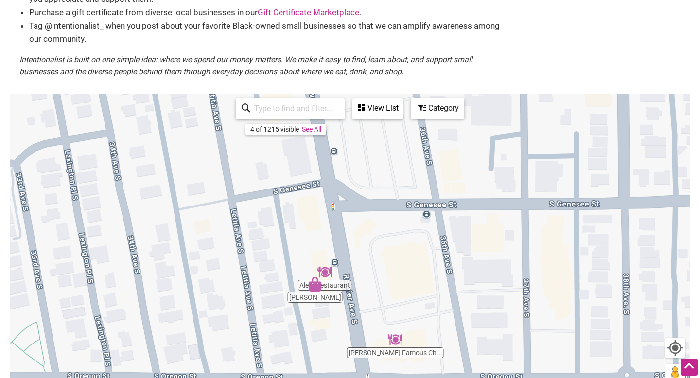
drag, startPoint x: 444, startPoint y: 156, endPoint x: 416, endPoint y: 268, distance: 115.2
click at [416, 268] on div "To navigate, press the arrow keys." at bounding box center [349, 283] width 679 height 378
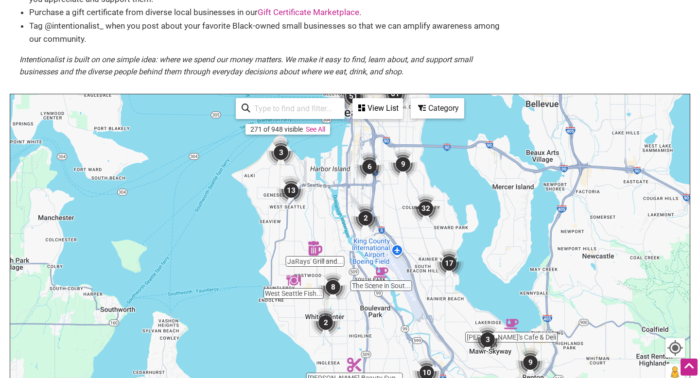
drag, startPoint x: 549, startPoint y: 291, endPoint x: 419, endPoint y: 255, distance: 134.2
click at [417, 259] on div "To navigate, press the arrow keys." at bounding box center [349, 283] width 679 height 378
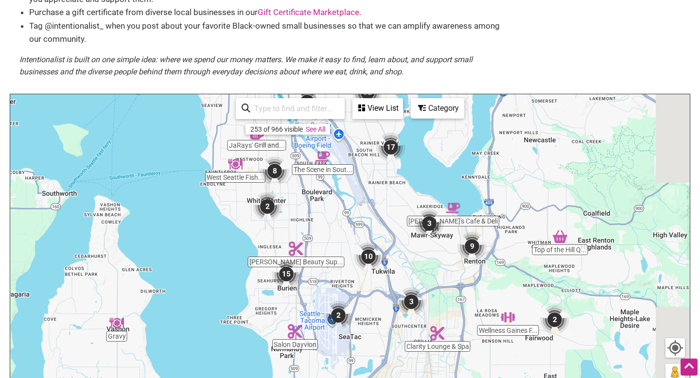
drag, startPoint x: 563, startPoint y: 298, endPoint x: 501, endPoint y: 172, distance: 141.3
click at [501, 172] on div "To navigate, press the arrow keys." at bounding box center [349, 283] width 679 height 378
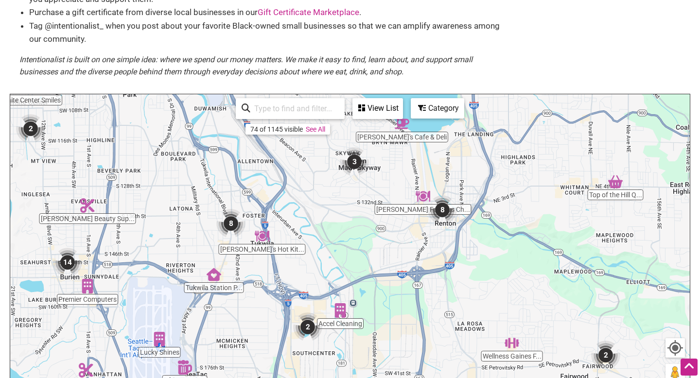
drag, startPoint x: 398, startPoint y: 298, endPoint x: 349, endPoint y: 202, distance: 107.8
click at [351, 203] on div "To navigate, press the arrow keys." at bounding box center [349, 283] width 679 height 378
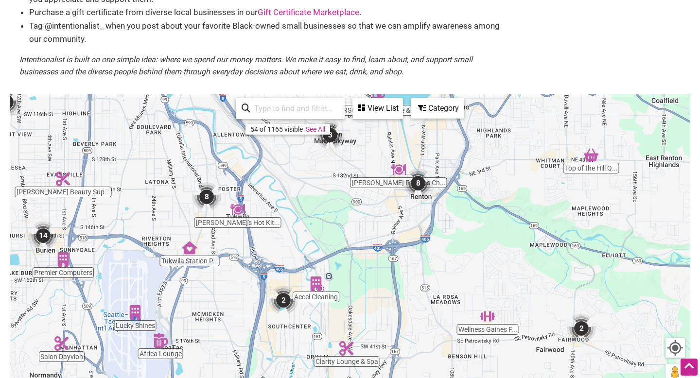
drag, startPoint x: 367, startPoint y: 267, endPoint x: 324, endPoint y: 287, distance: 47.9
click at [324, 287] on div "To navigate, press the arrow keys." at bounding box center [349, 283] width 679 height 378
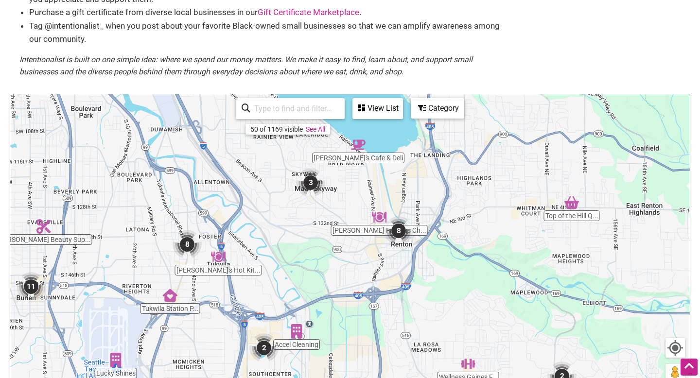
click at [400, 234] on img "8" at bounding box center [398, 230] width 29 height 29
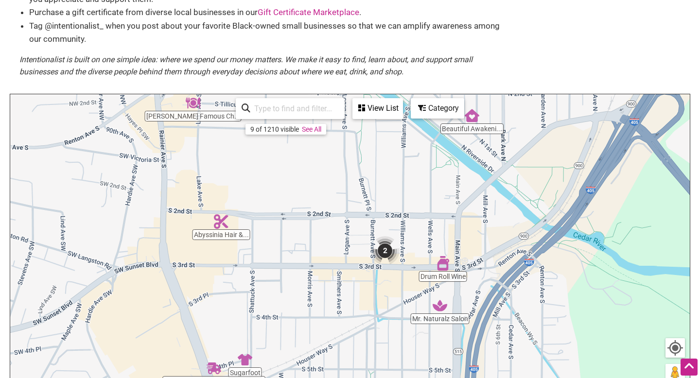
drag, startPoint x: 428, startPoint y: 337, endPoint x: 417, endPoint y: 287, distance: 51.3
click at [417, 287] on div "To navigate, press the arrow keys." at bounding box center [349, 283] width 679 height 378
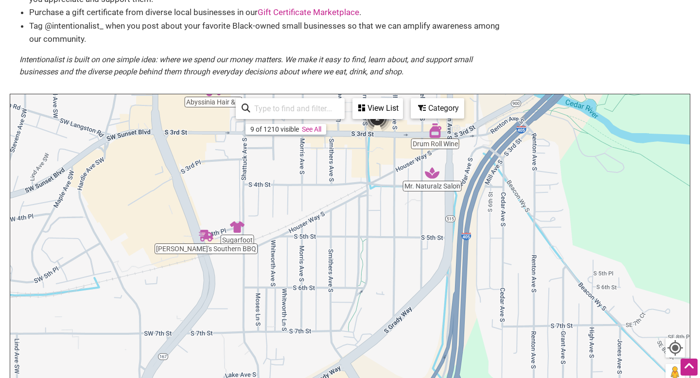
drag, startPoint x: 385, startPoint y: 306, endPoint x: 377, endPoint y: 178, distance: 128.6
click at [380, 180] on div "To navigate, press the arrow keys." at bounding box center [349, 283] width 679 height 378
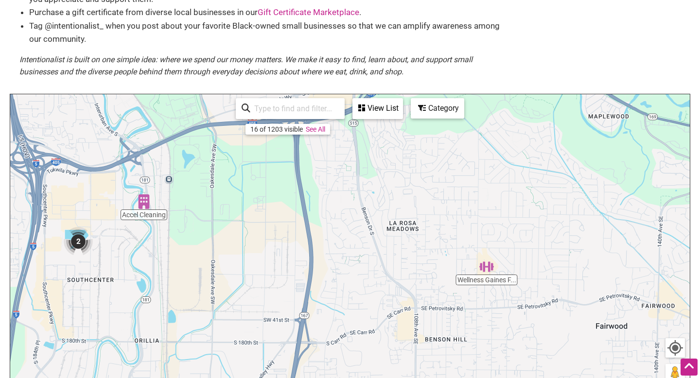
drag, startPoint x: 368, startPoint y: 281, endPoint x: 364, endPoint y: 87, distance: 194.0
click at [366, 88] on div "Black-owned Small Businesses Use Intentionalist to explore and #SpendLikeItMatt…" at bounding box center [350, 184] width 680 height 578
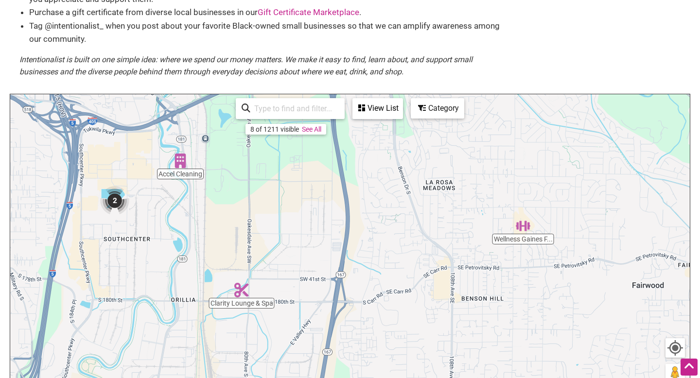
drag, startPoint x: 401, startPoint y: 219, endPoint x: 426, endPoint y: 171, distance: 54.1
click at [439, 176] on div "To navigate, press the arrow keys." at bounding box center [349, 283] width 679 height 378
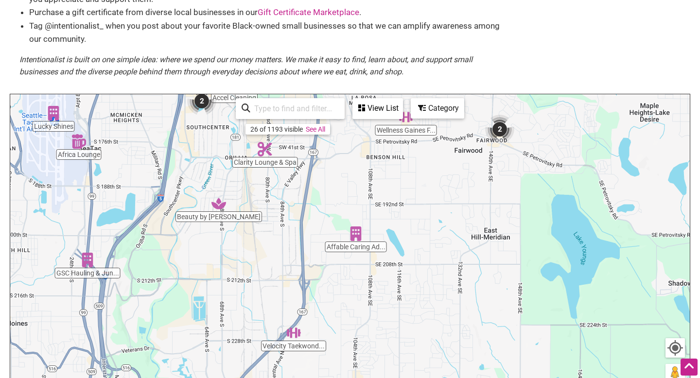
drag, startPoint x: 323, startPoint y: 279, endPoint x: 323, endPoint y: 177, distance: 101.6
click at [328, 181] on div "To navigate, press the arrow keys." at bounding box center [349, 283] width 679 height 378
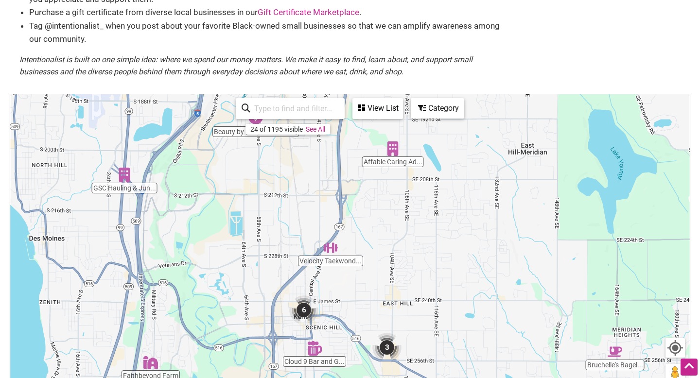
drag, startPoint x: 270, startPoint y: 260, endPoint x: 308, endPoint y: 174, distance: 94.3
click at [308, 174] on div "To navigate, press the arrow keys." at bounding box center [349, 283] width 679 height 378
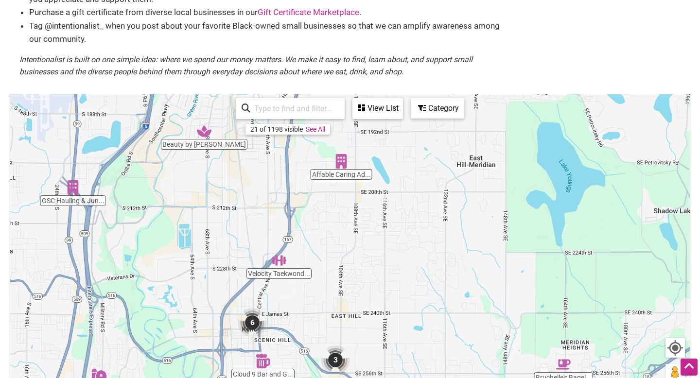
drag, startPoint x: 371, startPoint y: 297, endPoint x: 317, endPoint y: 316, distance: 57.2
click at [317, 316] on div "To navigate, press the arrow keys." at bounding box center [349, 283] width 679 height 378
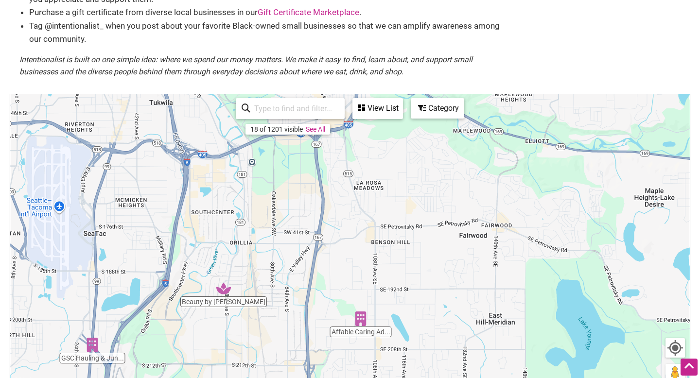
drag, startPoint x: 279, startPoint y: 225, endPoint x: 301, endPoint y: 378, distance: 154.2
click at [301, 378] on div "To navigate, press the arrow keys." at bounding box center [349, 283] width 679 height 378
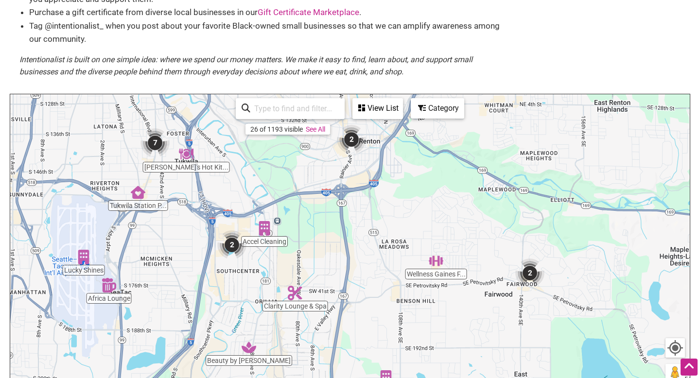
drag, startPoint x: 330, startPoint y: 226, endPoint x: 348, endPoint y: 288, distance: 65.0
click at [356, 290] on div "To navigate, press the arrow keys." at bounding box center [349, 283] width 679 height 378
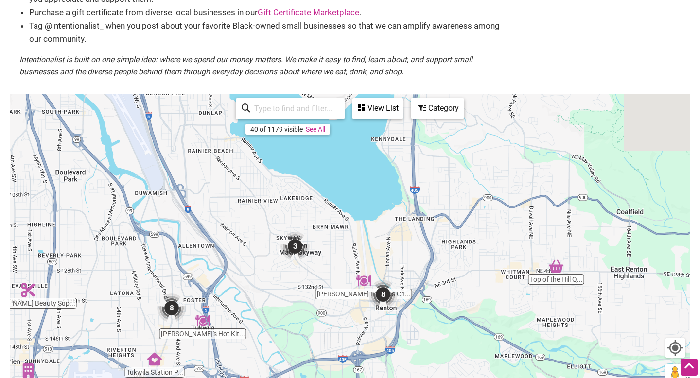
drag, startPoint x: 318, startPoint y: 208, endPoint x: 328, endPoint y: 376, distance: 168.4
click at [333, 377] on div "To navigate, press the arrow keys." at bounding box center [349, 283] width 679 height 378
